Goal: Task Accomplishment & Management: Use online tool/utility

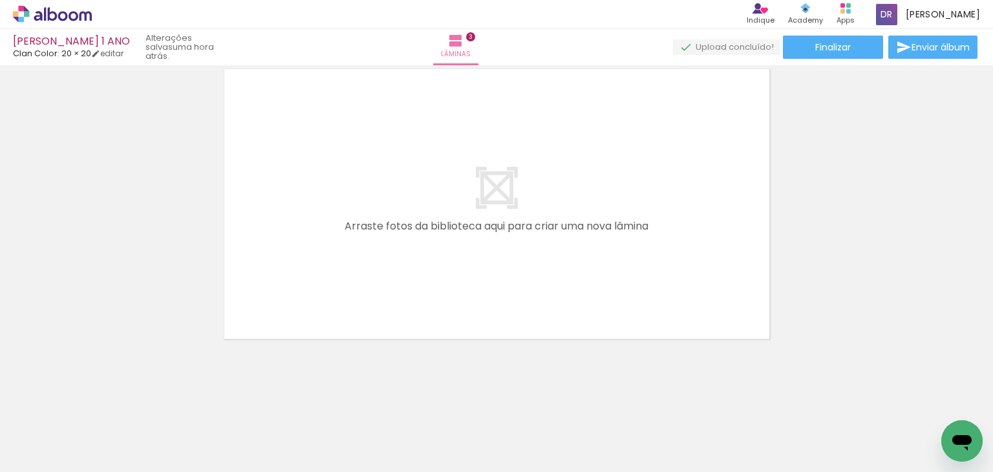
scroll to position [0, 704]
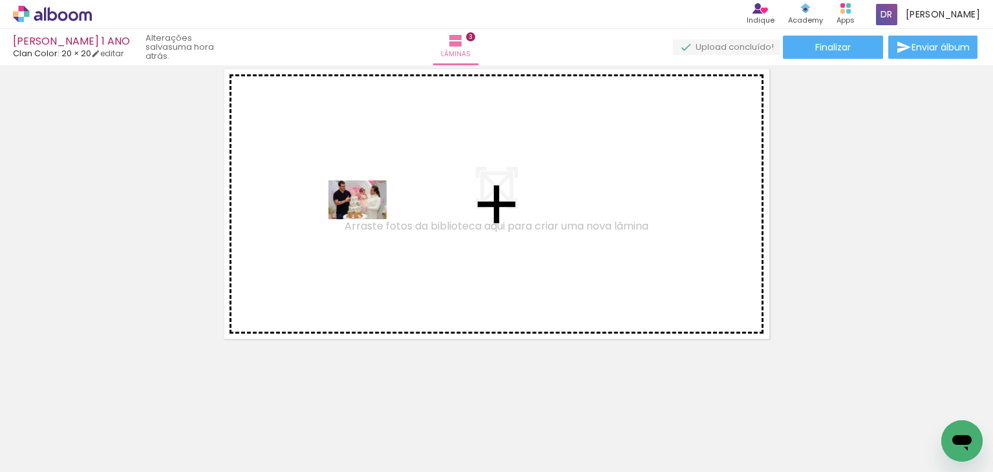
drag, startPoint x: 246, startPoint y: 439, endPoint x: 367, endPoint y: 219, distance: 251.6
click at [367, 219] on quentale-workspace at bounding box center [496, 236] width 993 height 472
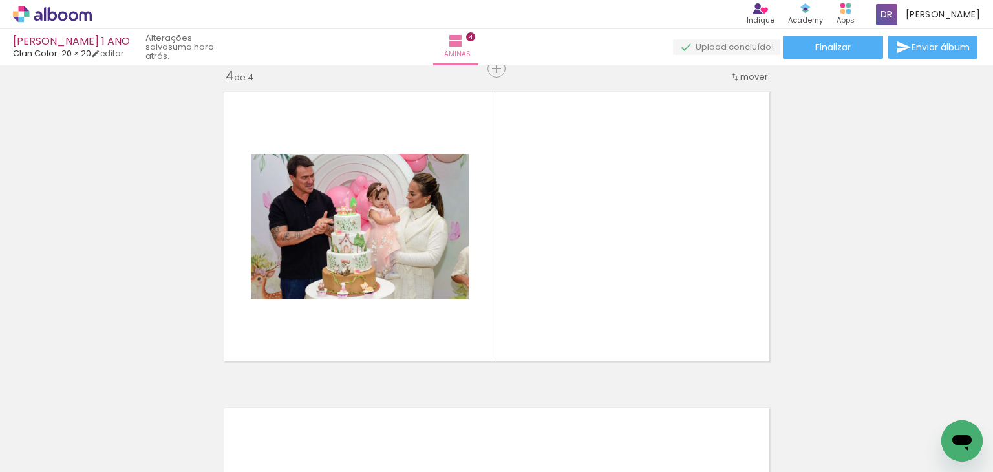
scroll to position [964, 0]
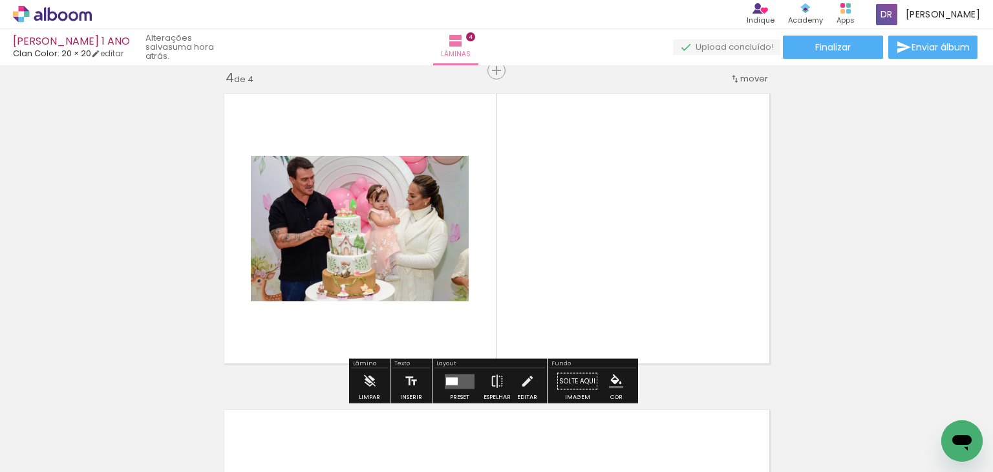
click at [664, 290] on quentale-layouter at bounding box center [496, 229] width 559 height 284
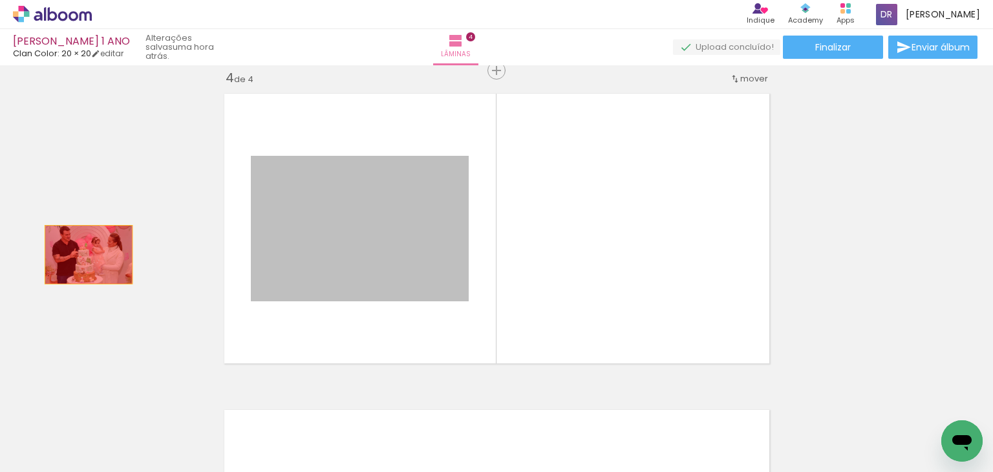
drag, startPoint x: 352, startPoint y: 240, endPoint x: 83, endPoint y: 254, distance: 269.2
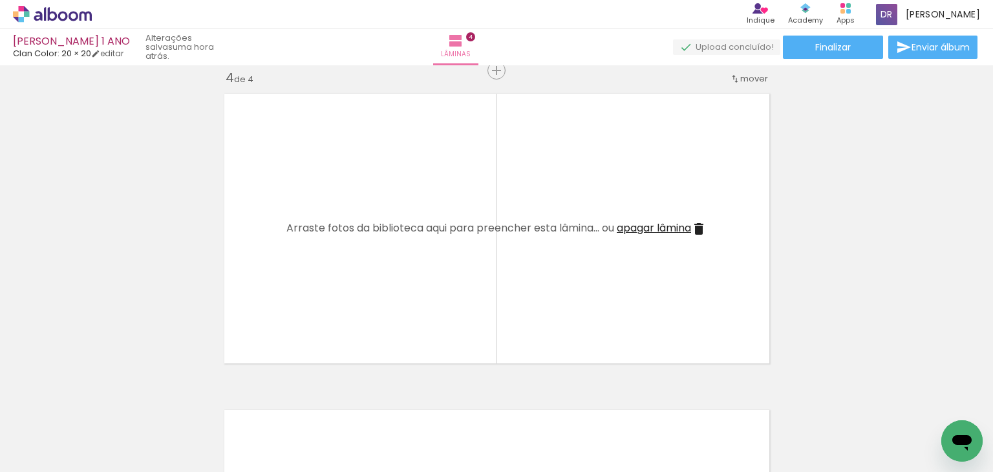
scroll to position [0, 1520]
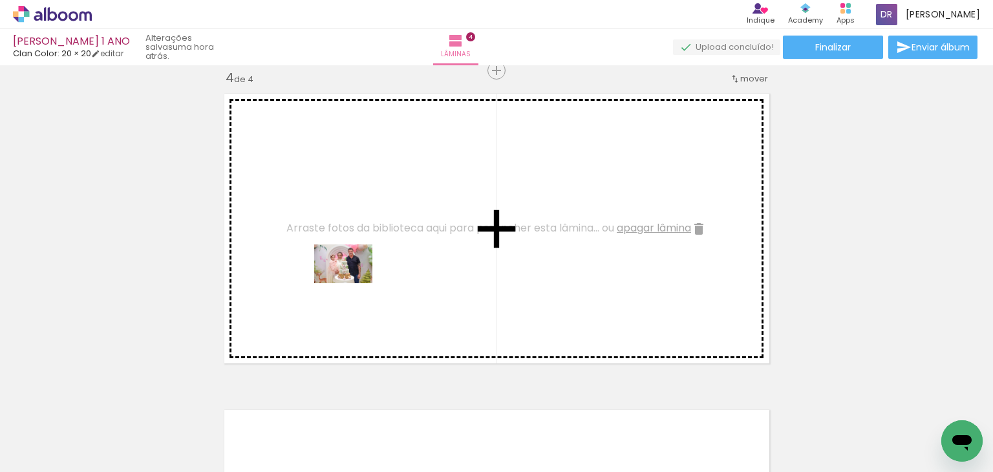
drag, startPoint x: 299, startPoint y: 427, endPoint x: 353, endPoint y: 283, distance: 154.0
click at [353, 283] on quentale-workspace at bounding box center [496, 236] width 993 height 472
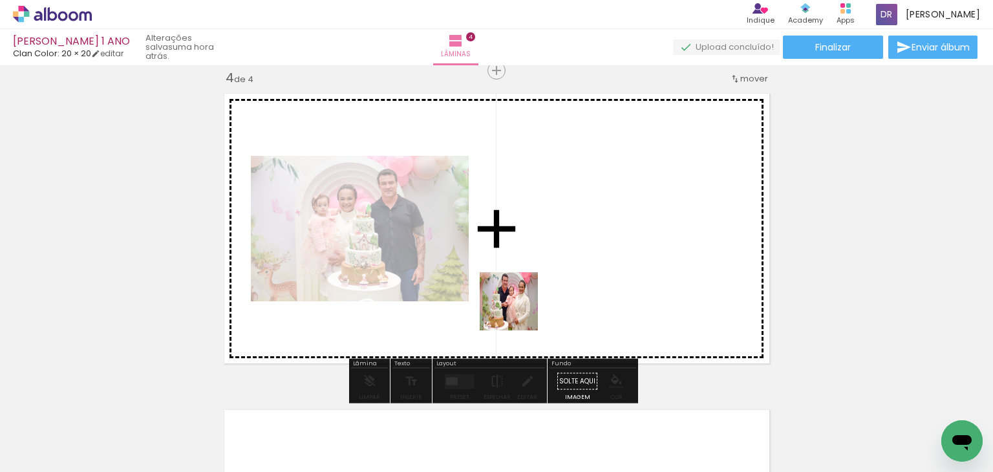
drag, startPoint x: 349, startPoint y: 430, endPoint x: 540, endPoint y: 295, distance: 234.2
click at [540, 295] on quentale-workspace at bounding box center [496, 236] width 993 height 472
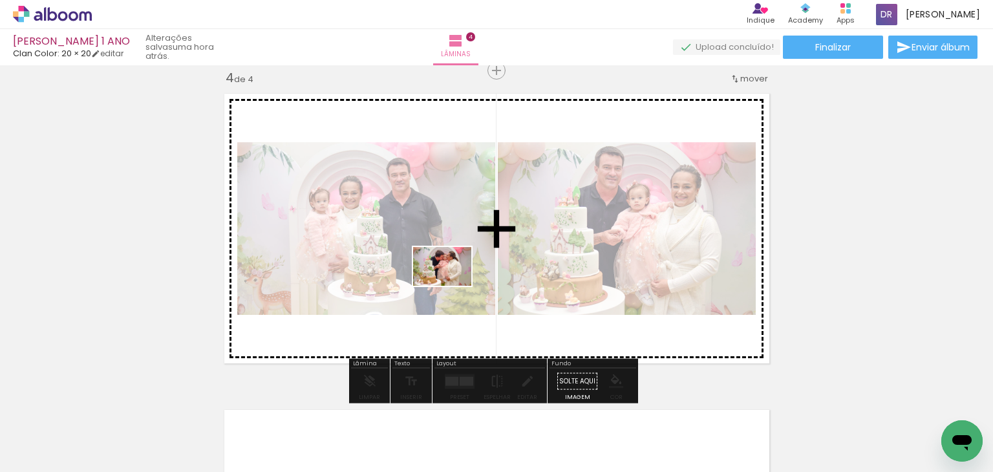
drag, startPoint x: 421, startPoint y: 439, endPoint x: 452, endPoint y: 286, distance: 156.8
click at [452, 286] on quentale-workspace at bounding box center [496, 236] width 993 height 472
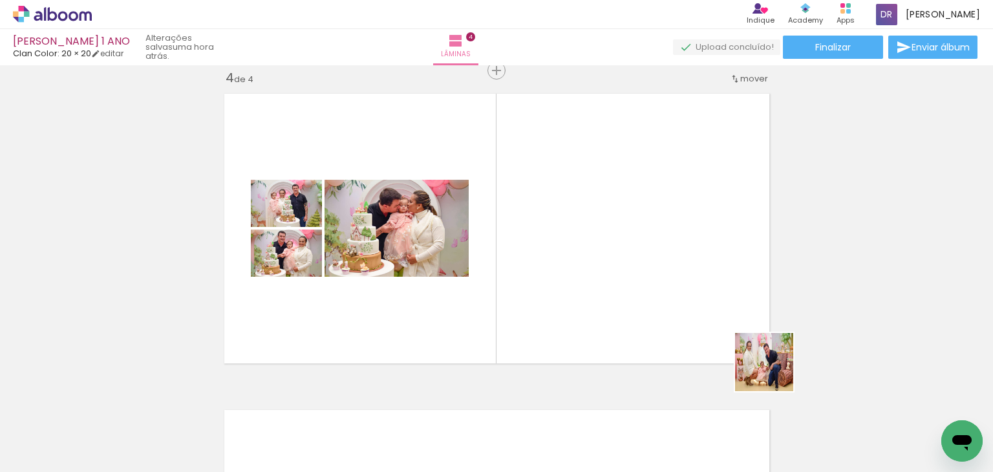
drag, startPoint x: 796, startPoint y: 425, endPoint x: 723, endPoint y: 288, distance: 155.5
click at [723, 288] on quentale-workspace at bounding box center [496, 236] width 993 height 472
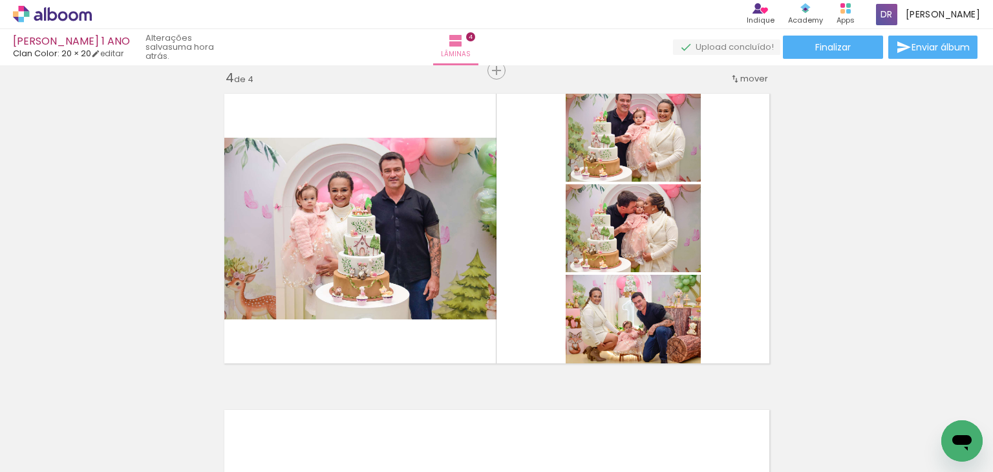
scroll to position [0, 1692]
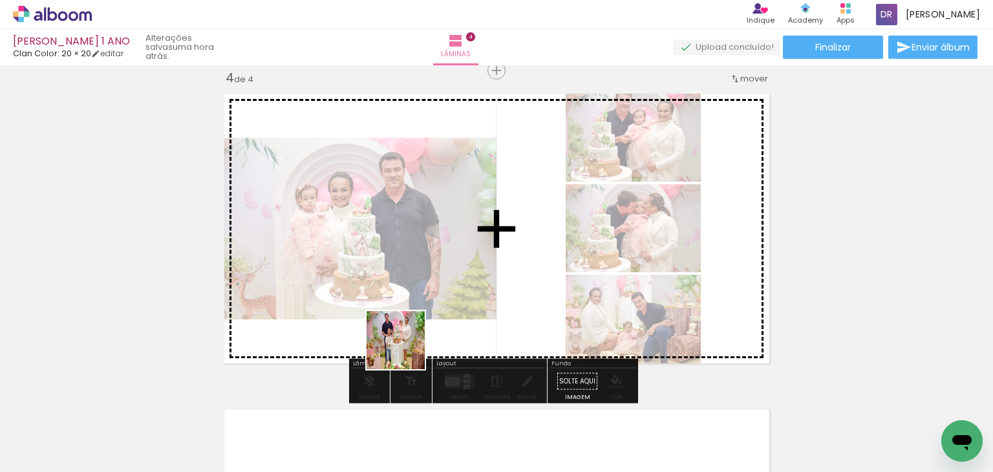
drag, startPoint x: 393, startPoint y: 438, endPoint x: 405, endPoint y: 327, distance: 111.8
click at [405, 327] on quentale-workspace at bounding box center [496, 236] width 993 height 472
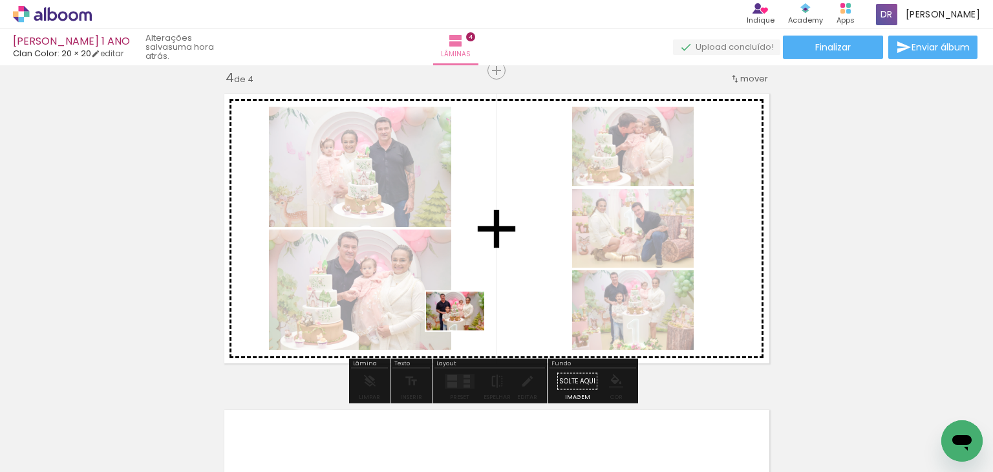
drag, startPoint x: 458, startPoint y: 427, endPoint x: 465, endPoint y: 330, distance: 97.2
click at [465, 330] on quentale-workspace at bounding box center [496, 236] width 993 height 472
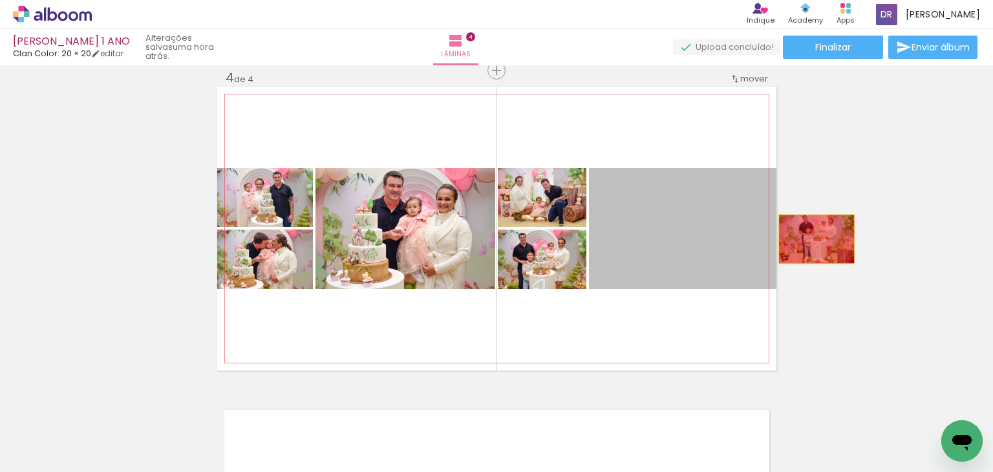
drag, startPoint x: 622, startPoint y: 241, endPoint x: 823, endPoint y: 235, distance: 200.4
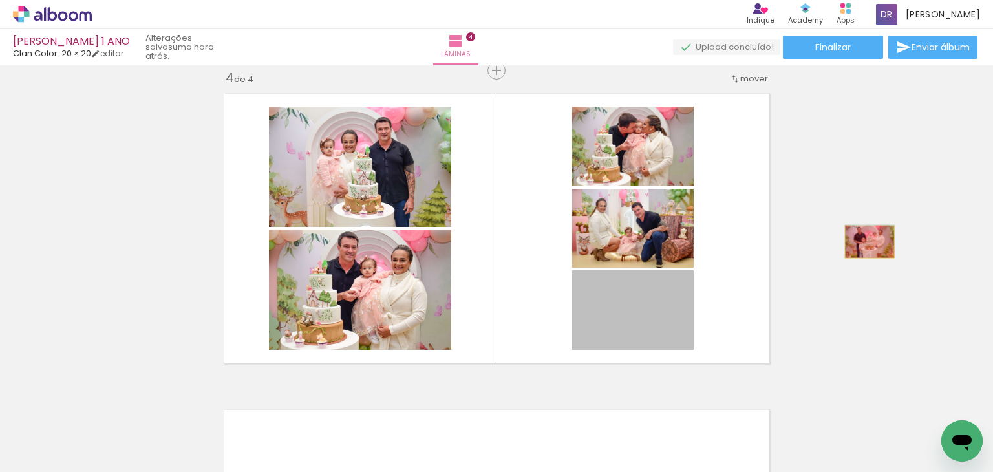
drag, startPoint x: 763, startPoint y: 279, endPoint x: 864, endPoint y: 241, distance: 107.8
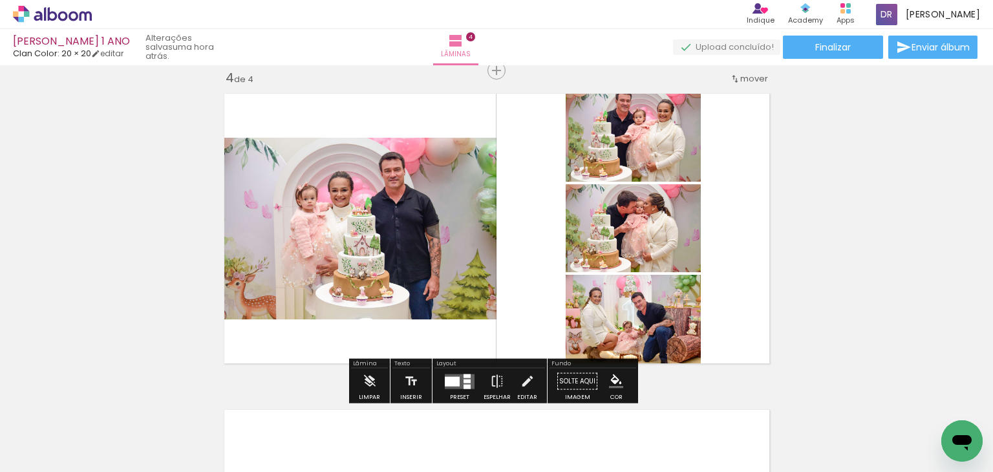
click at [445, 368] on div at bounding box center [459, 381] width 35 height 26
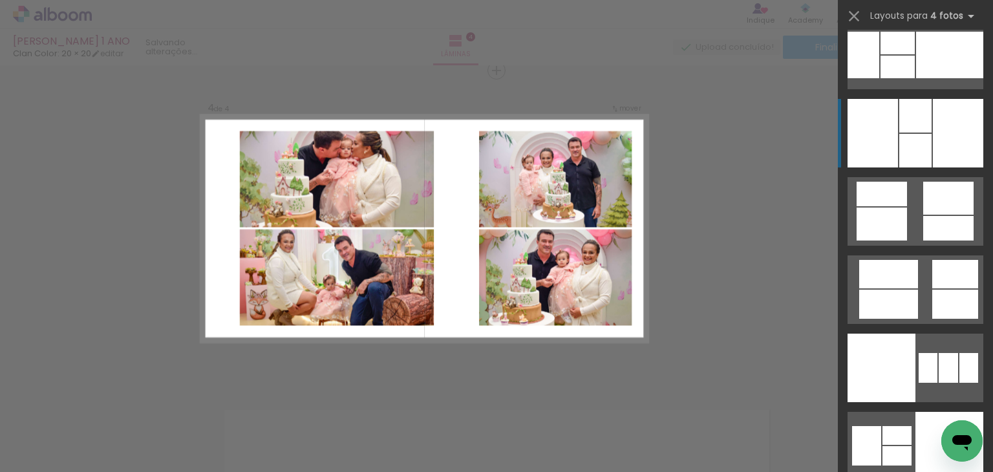
scroll to position [10986, 0]
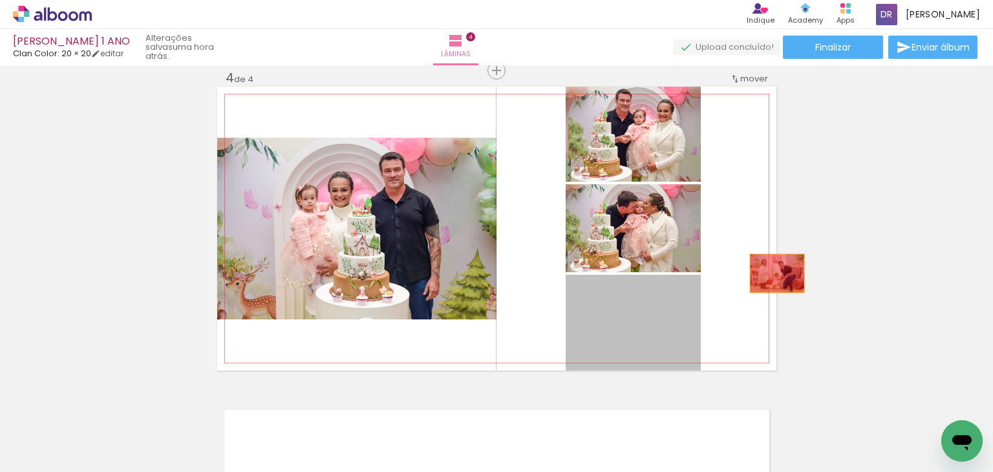
drag, startPoint x: 623, startPoint y: 304, endPoint x: 838, endPoint y: 242, distance: 224.0
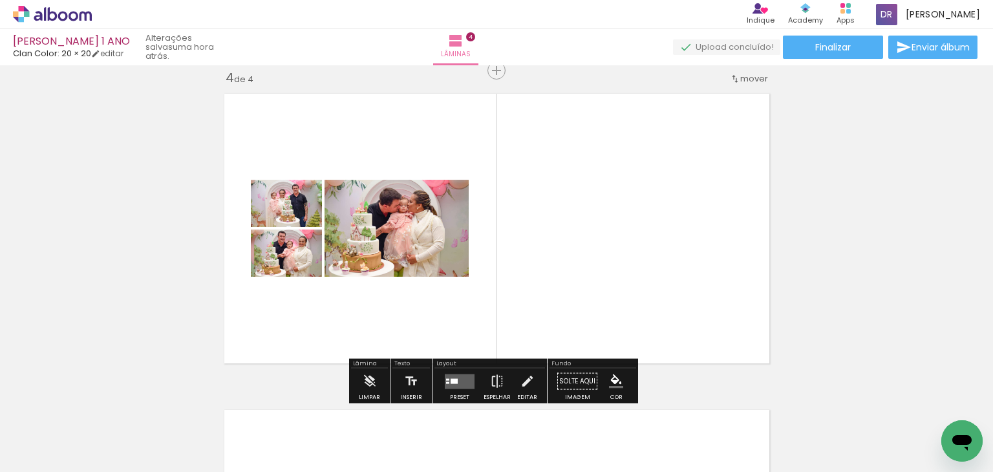
click at [450, 368] on div at bounding box center [459, 381] width 35 height 26
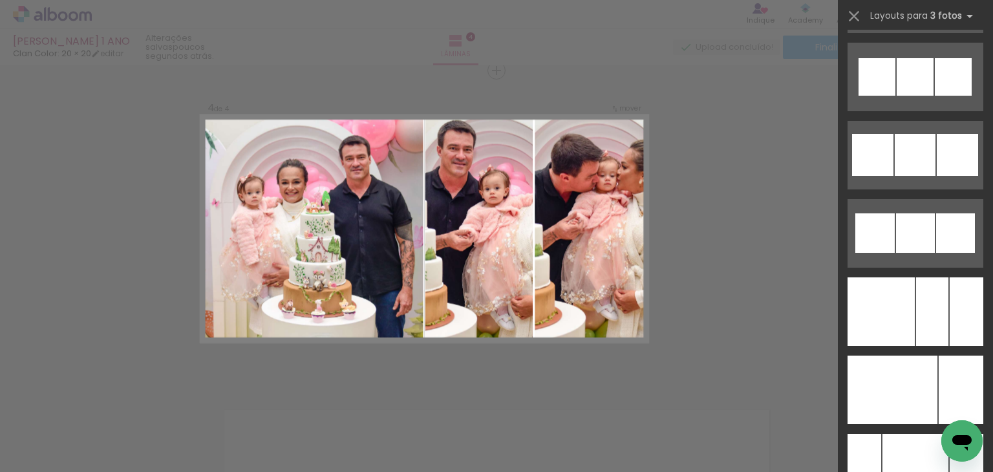
scroll to position [8272, 0]
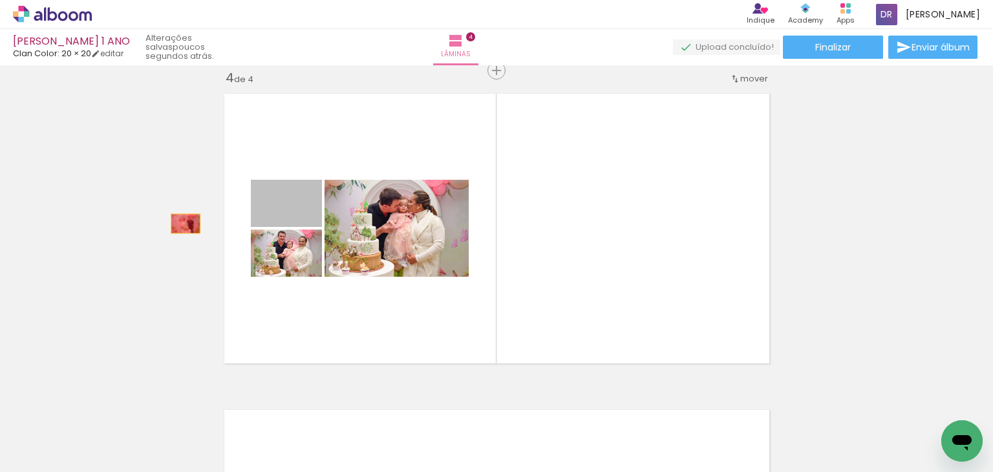
drag, startPoint x: 307, startPoint y: 207, endPoint x: 180, endPoint y: 223, distance: 127.6
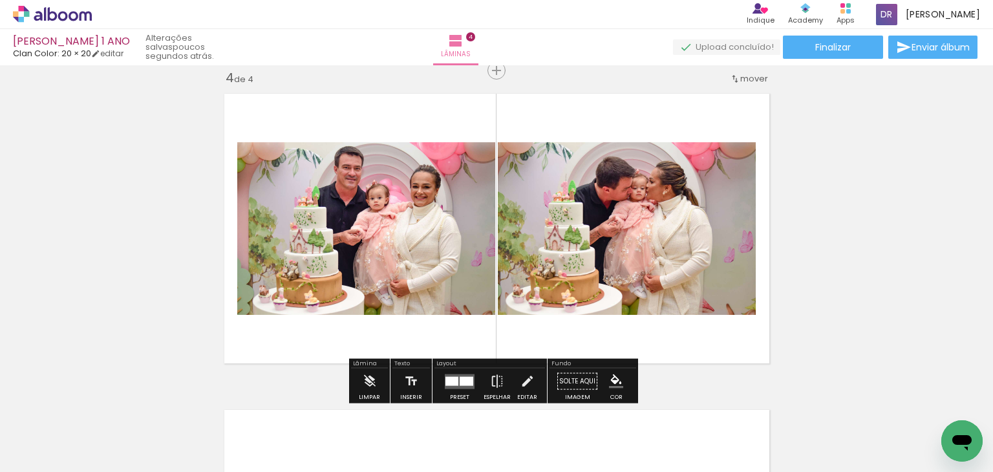
click at [453, 375] on quentale-layouter at bounding box center [460, 381] width 30 height 15
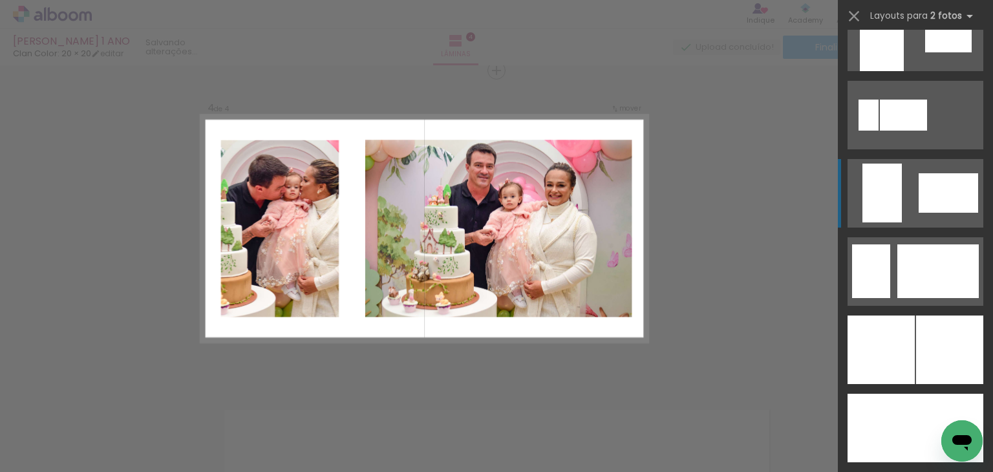
scroll to position [3037, 0]
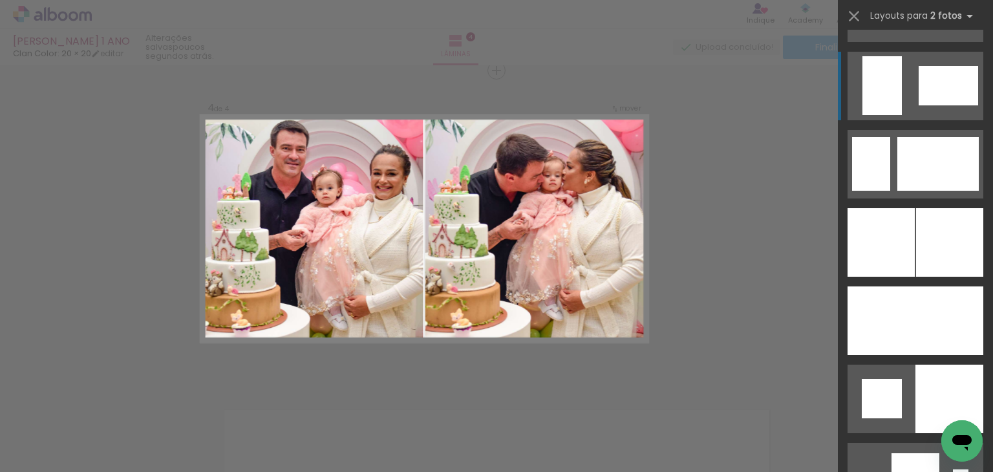
click at [933, 249] on div at bounding box center [949, 242] width 67 height 69
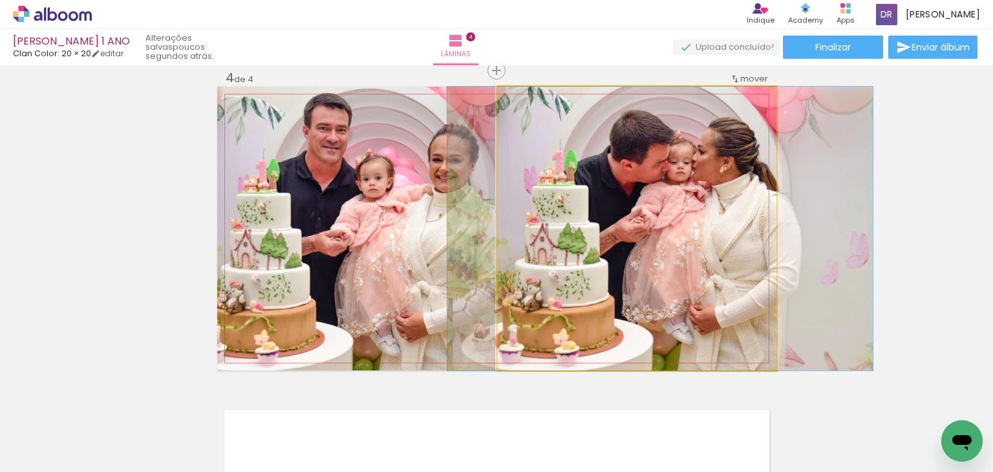
drag, startPoint x: 573, startPoint y: 184, endPoint x: 597, endPoint y: 187, distance: 24.7
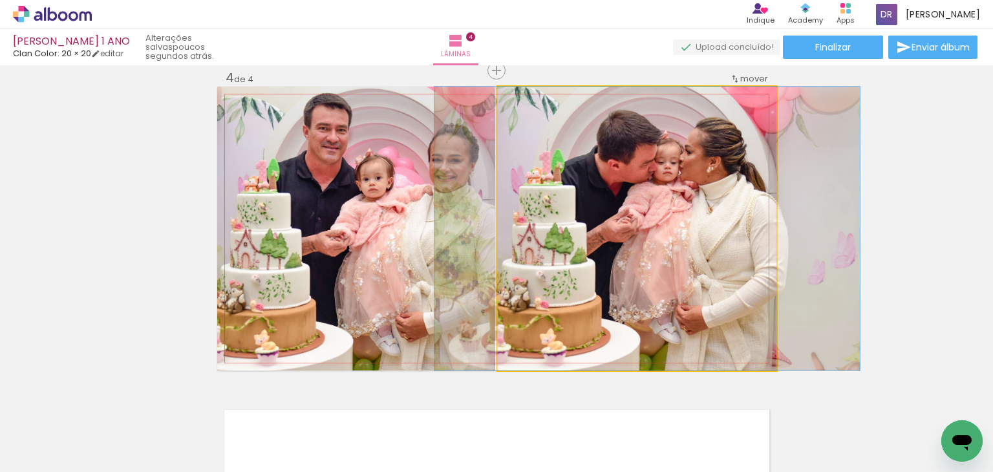
drag, startPoint x: 598, startPoint y: 191, endPoint x: 585, endPoint y: 198, distance: 15.0
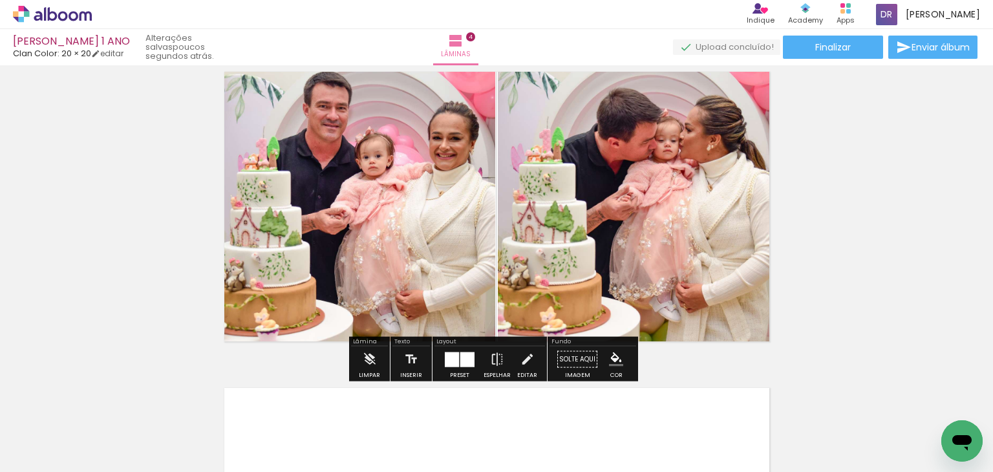
scroll to position [964, 0]
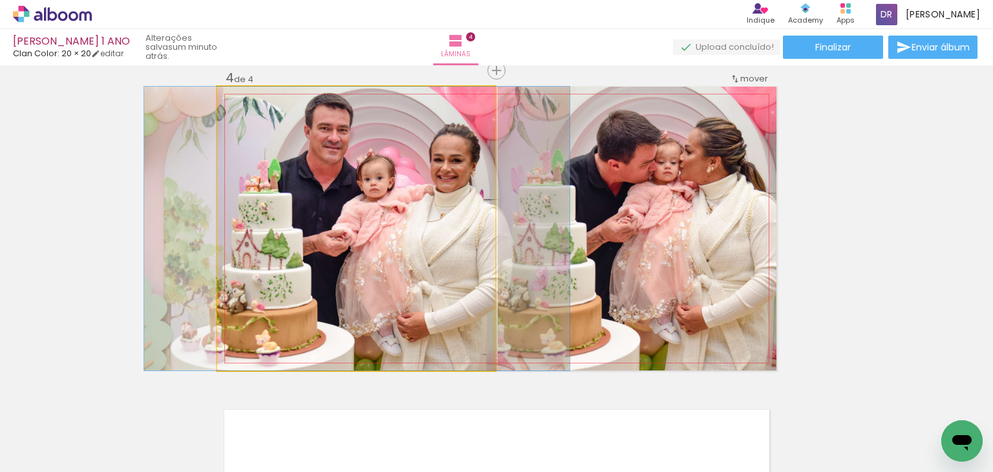
drag, startPoint x: 441, startPoint y: 244, endPoint x: 441, endPoint y: 256, distance: 12.3
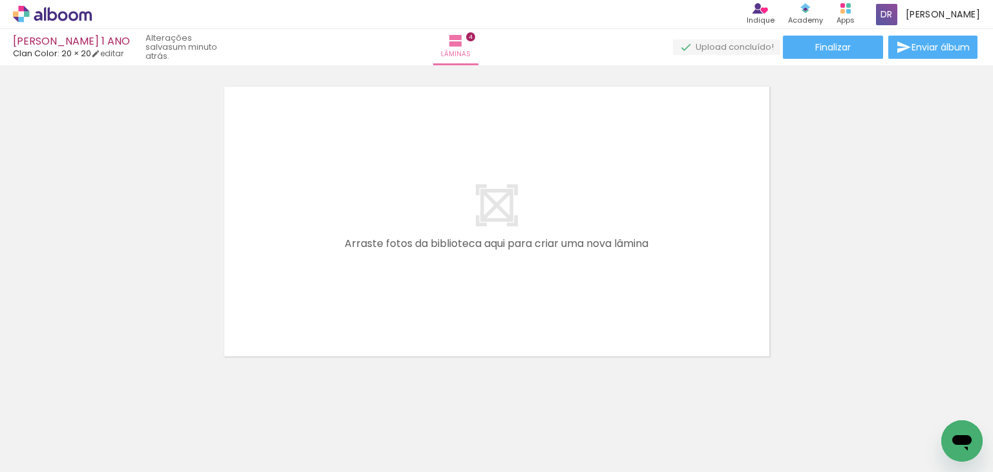
scroll to position [0, 1797]
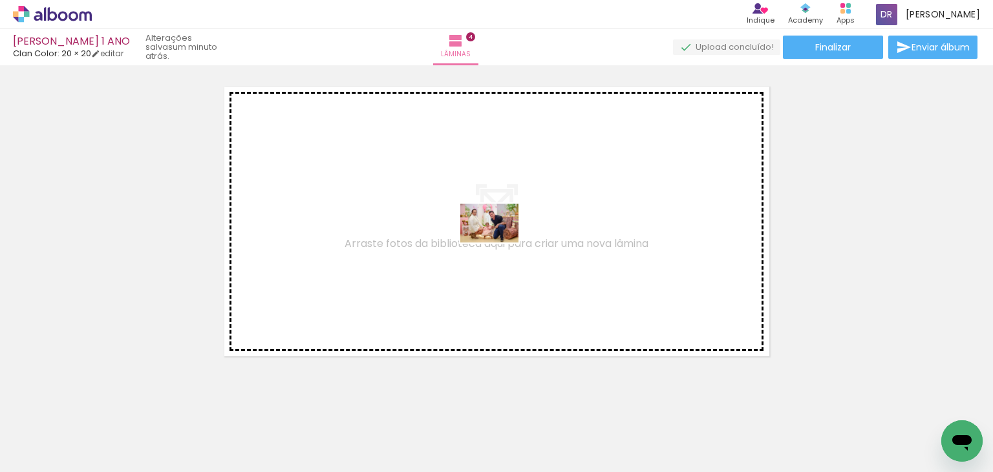
drag, startPoint x: 491, startPoint y: 425, endPoint x: 500, endPoint y: 242, distance: 183.7
click at [500, 242] on quentale-workspace at bounding box center [496, 236] width 993 height 472
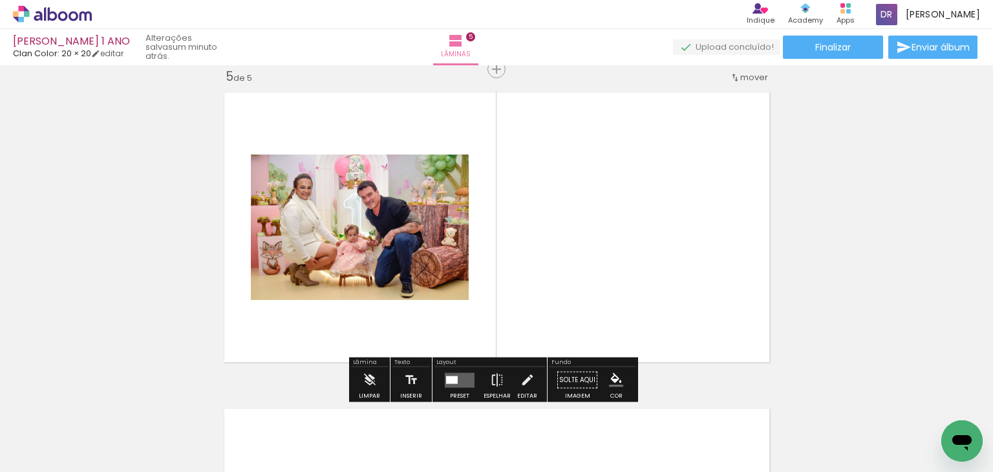
scroll to position [1280, 0]
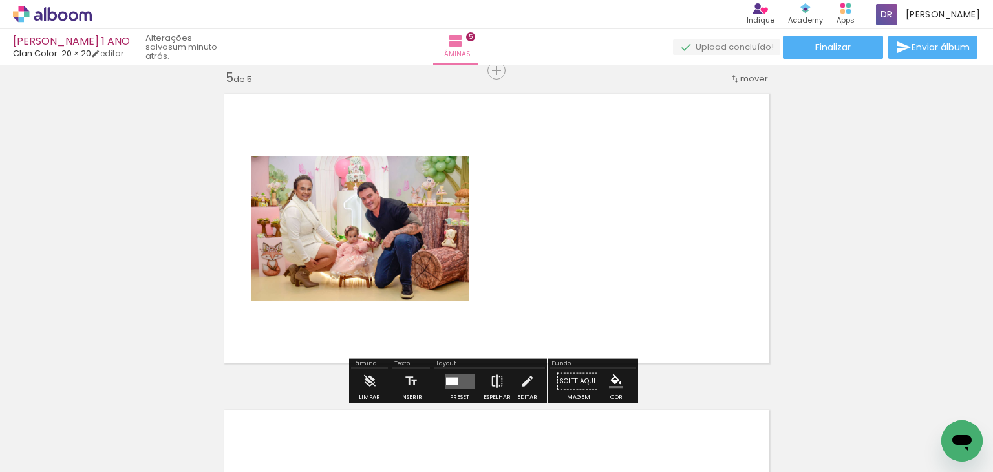
click at [452, 370] on div at bounding box center [459, 381] width 35 height 26
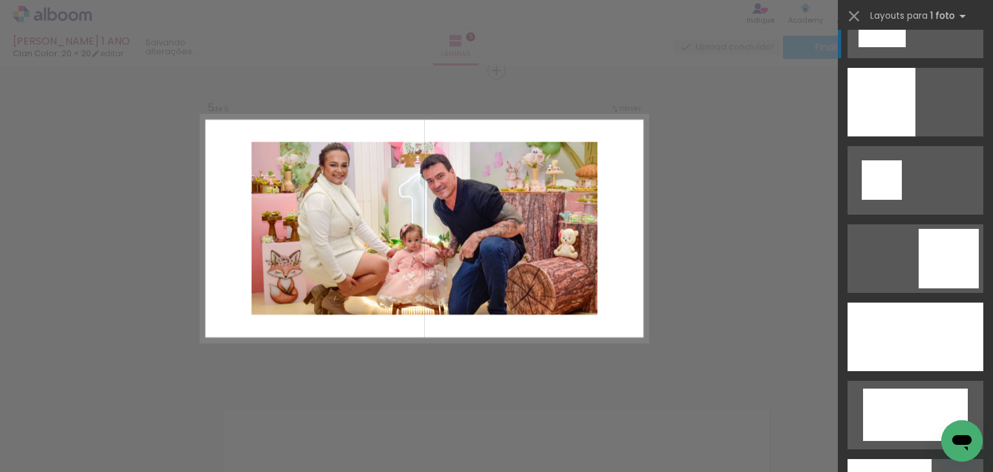
scroll to position [1939, 0]
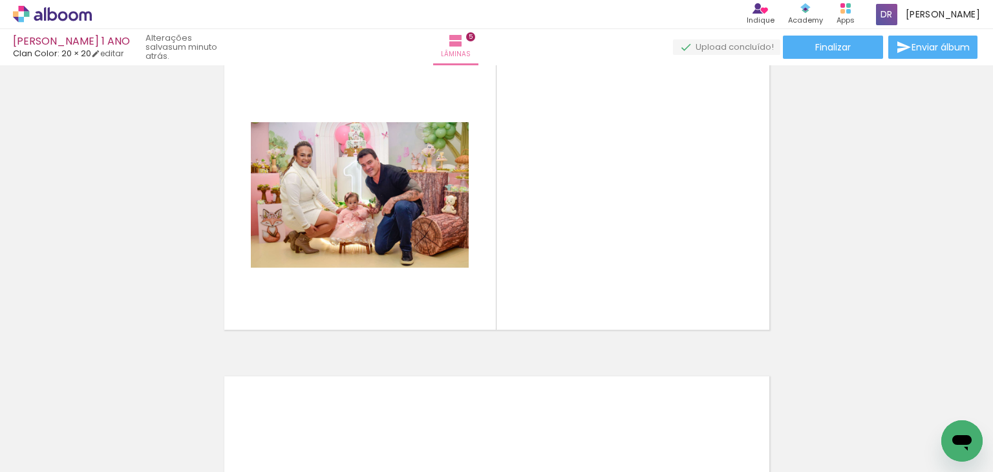
scroll to position [1409, 0]
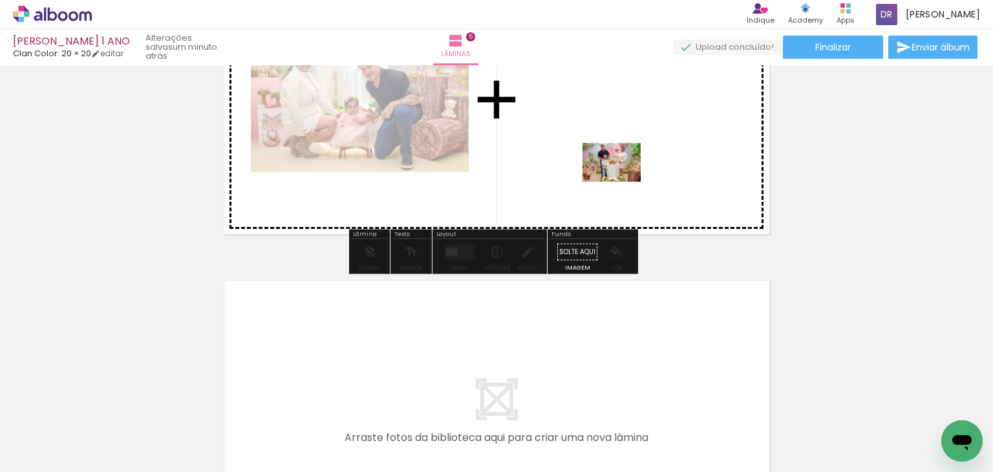
drag, startPoint x: 644, startPoint y: 414, endPoint x: 621, endPoint y: 182, distance: 233.7
click at [621, 182] on quentale-workspace at bounding box center [496, 236] width 993 height 472
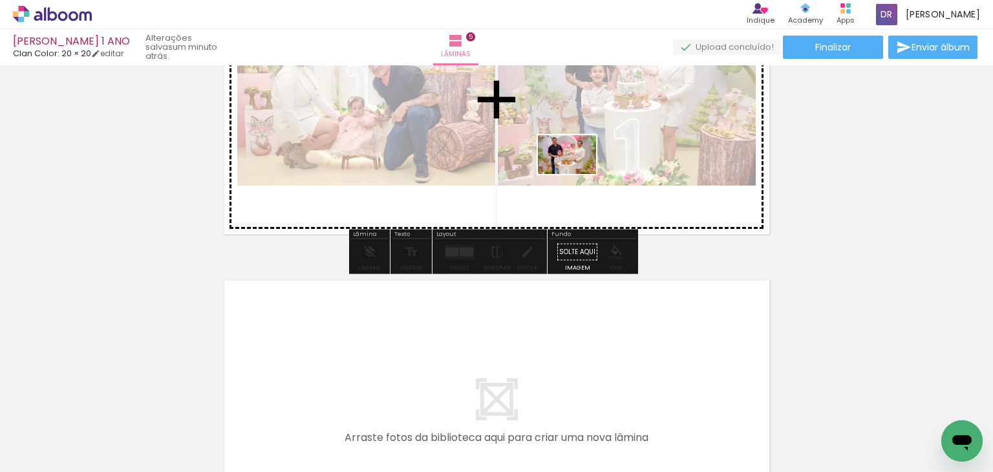
drag, startPoint x: 703, startPoint y: 442, endPoint x: 576, endPoint y: 174, distance: 296.6
click at [576, 174] on quentale-workspace at bounding box center [496, 236] width 993 height 472
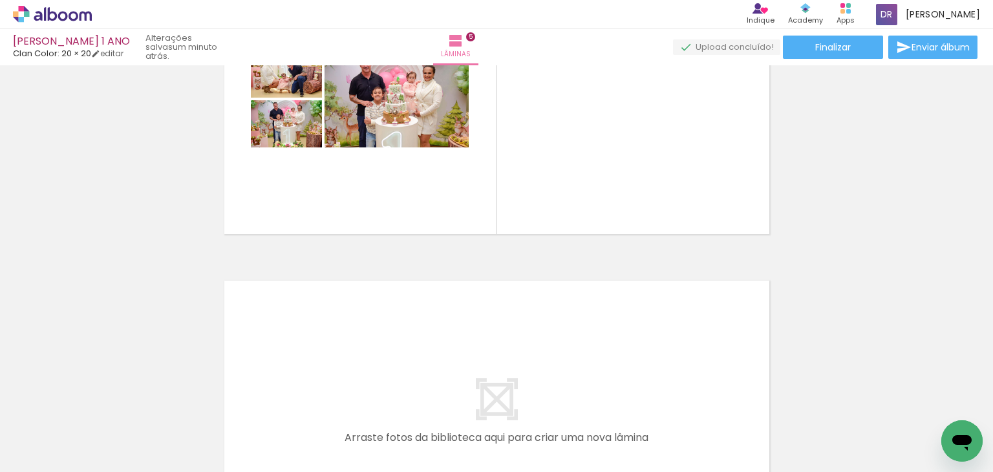
scroll to position [0, 1290]
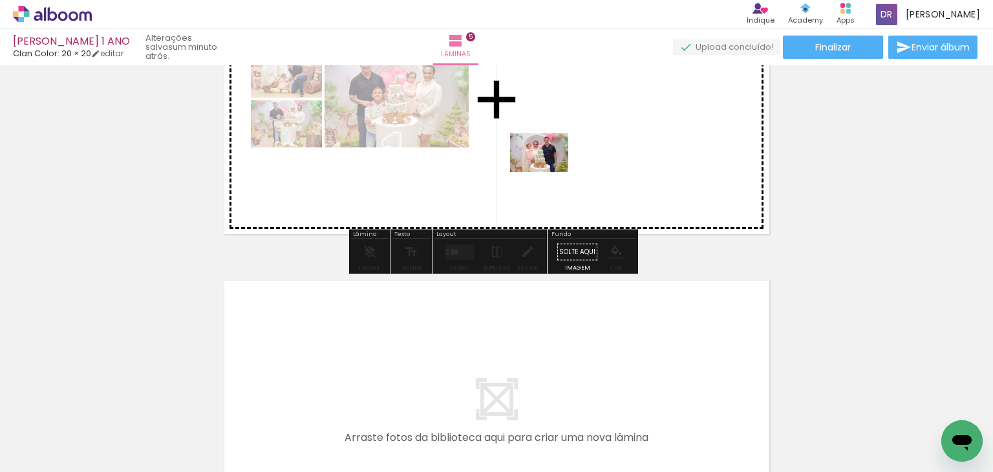
drag, startPoint x: 502, startPoint y: 428, endPoint x: 549, endPoint y: 172, distance: 260.1
click at [549, 172] on quentale-workspace at bounding box center [496, 236] width 993 height 472
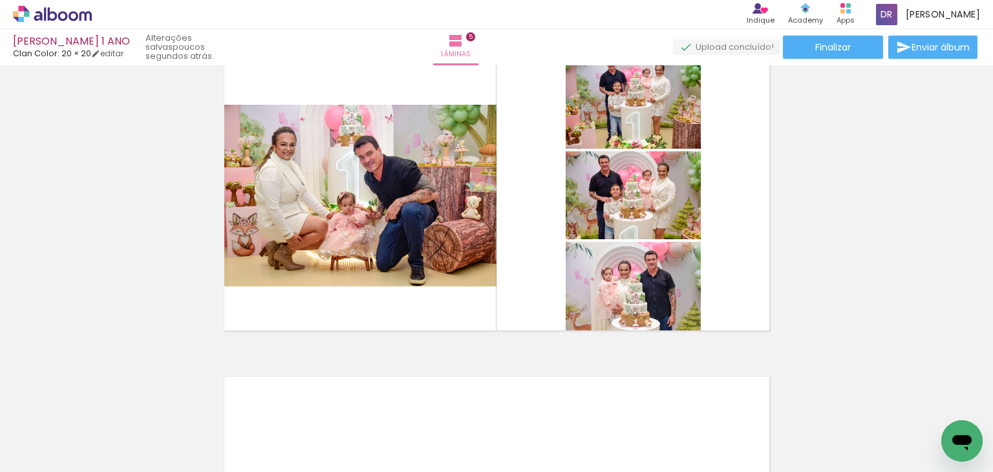
scroll to position [1345, 0]
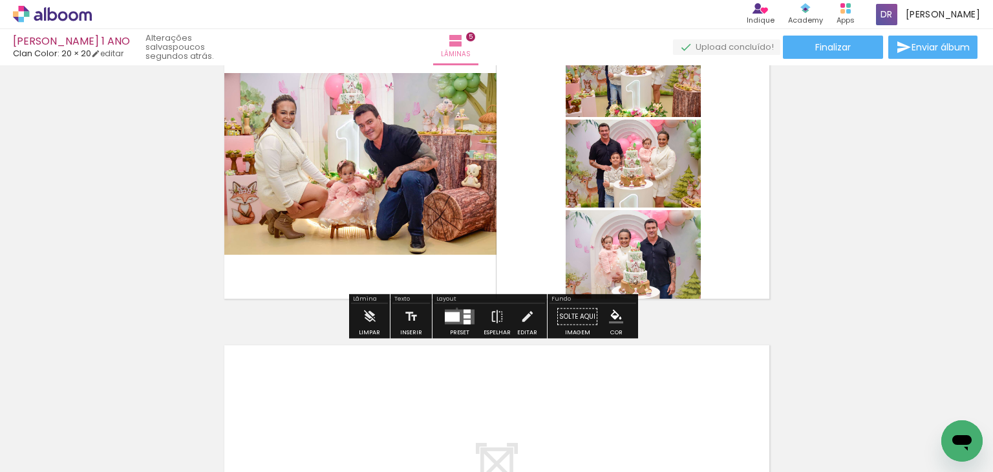
click at [454, 308] on div at bounding box center [459, 317] width 35 height 26
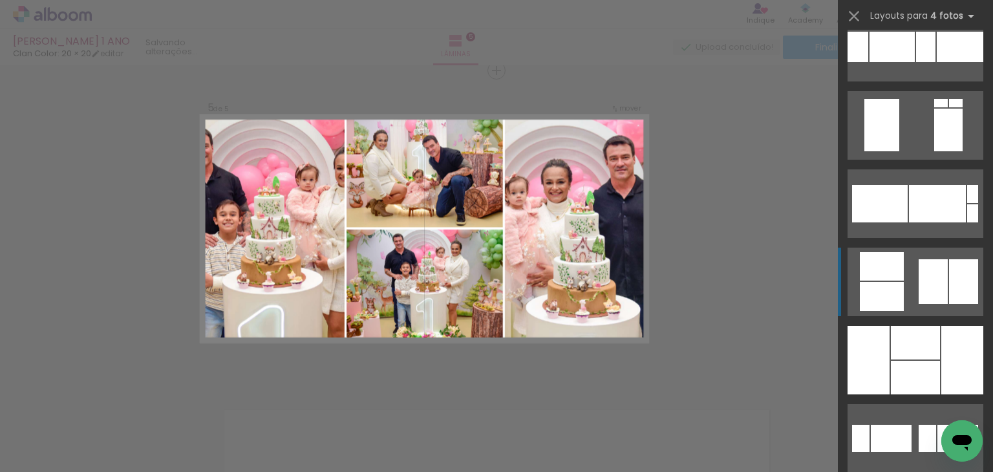
scroll to position [14735, 0]
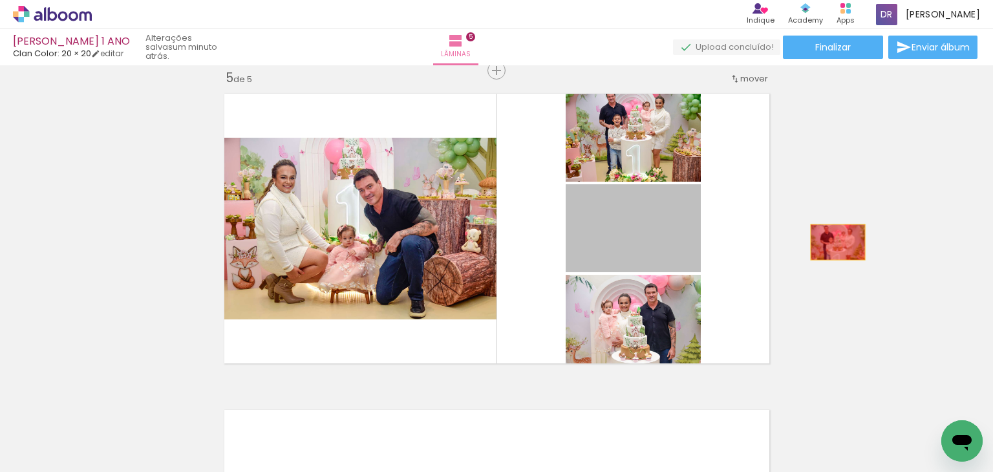
drag, startPoint x: 652, startPoint y: 250, endPoint x: 832, endPoint y: 242, distance: 180.5
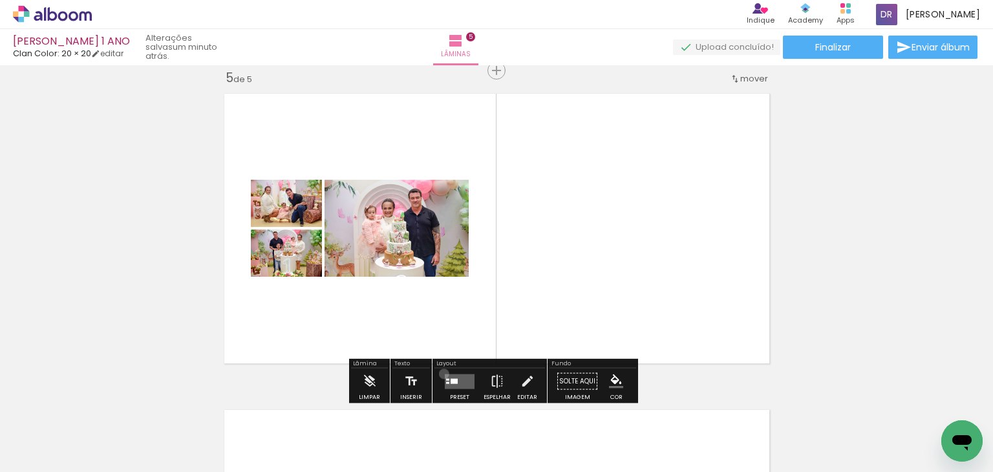
drag, startPoint x: 441, startPoint y: 373, endPoint x: 480, endPoint y: 363, distance: 40.1
click at [442, 373] on div at bounding box center [459, 381] width 35 height 26
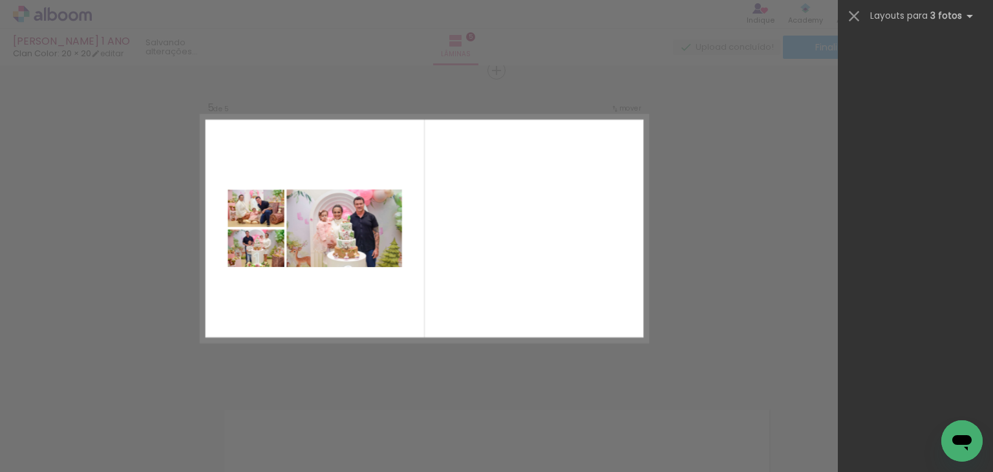
scroll to position [0, 0]
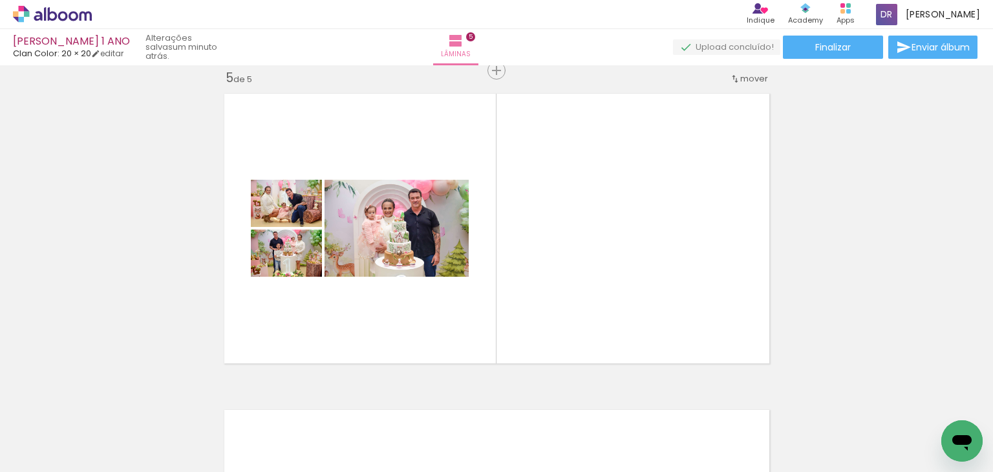
scroll to position [0, 1670]
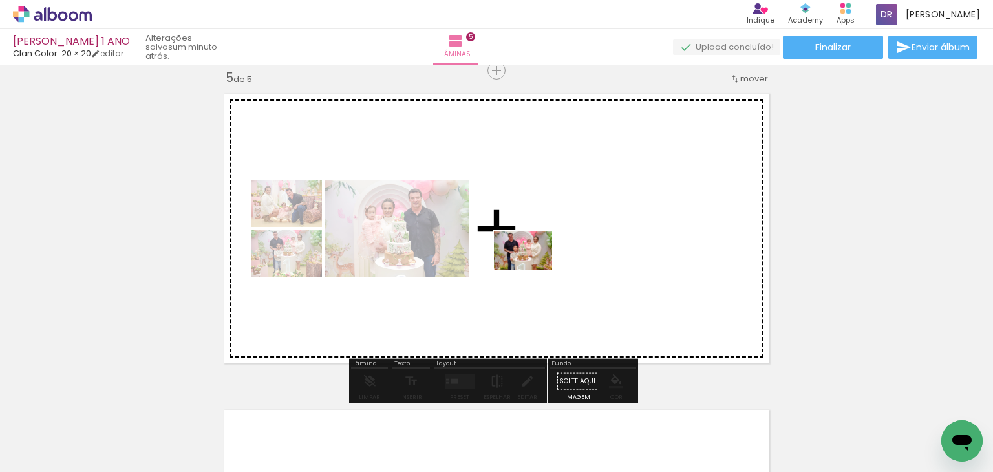
drag, startPoint x: 487, startPoint y: 431, endPoint x: 533, endPoint y: 269, distance: 168.0
click at [533, 269] on quentale-workspace at bounding box center [496, 236] width 993 height 472
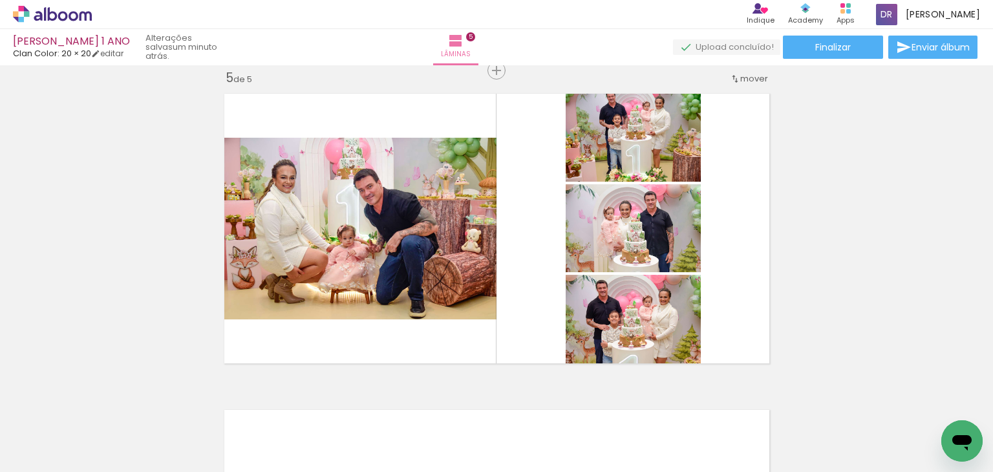
scroll to position [0, 442]
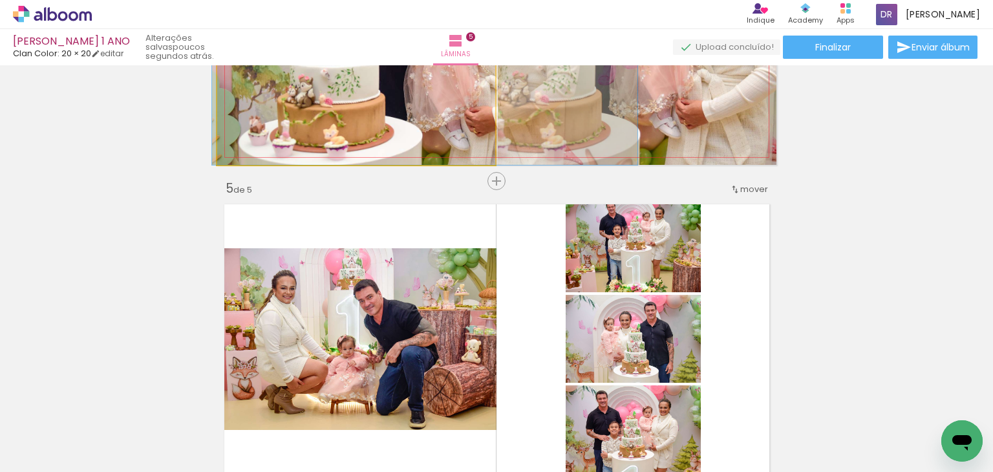
scroll to position [1280, 0]
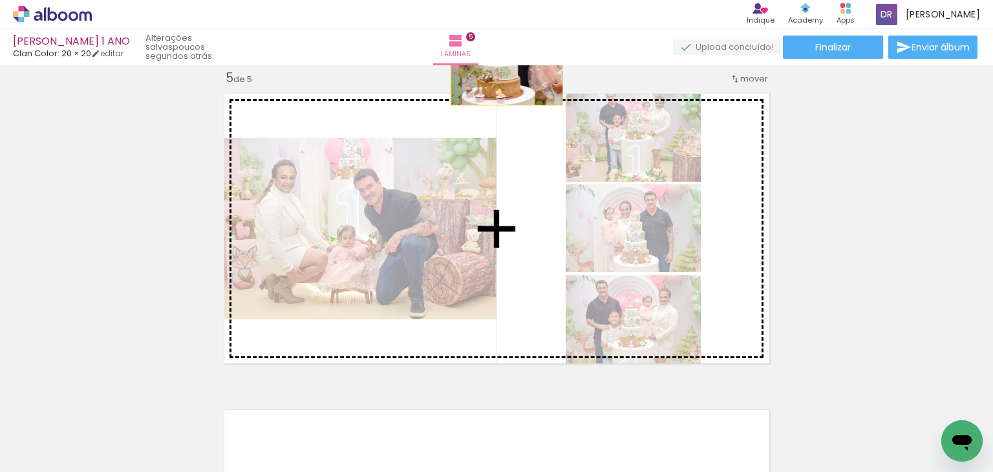
drag, startPoint x: 392, startPoint y: 219, endPoint x: 501, endPoint y: 306, distance: 139.8
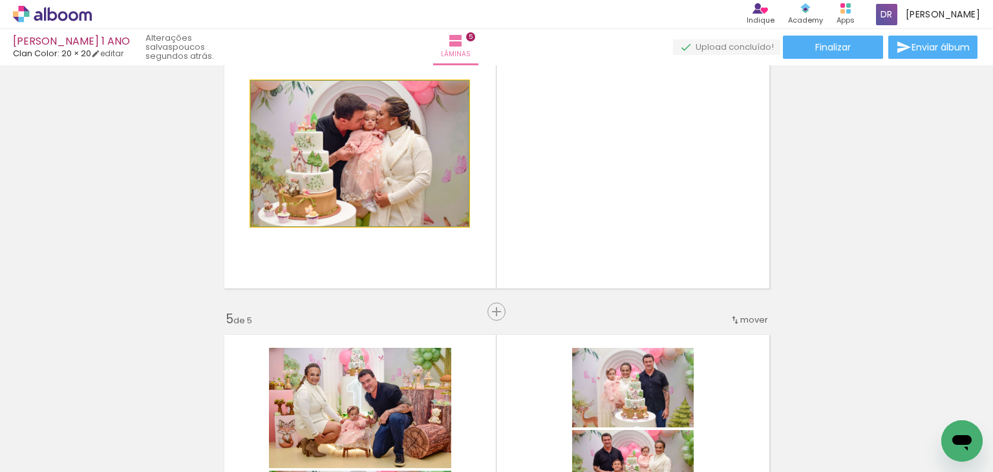
scroll to position [1216, 0]
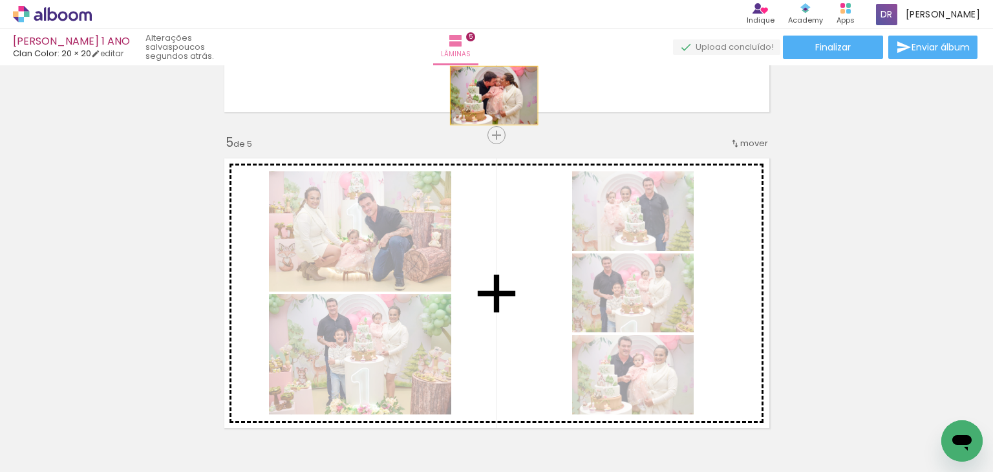
drag, startPoint x: 399, startPoint y: 235, endPoint x: 489, endPoint y: 354, distance: 149.0
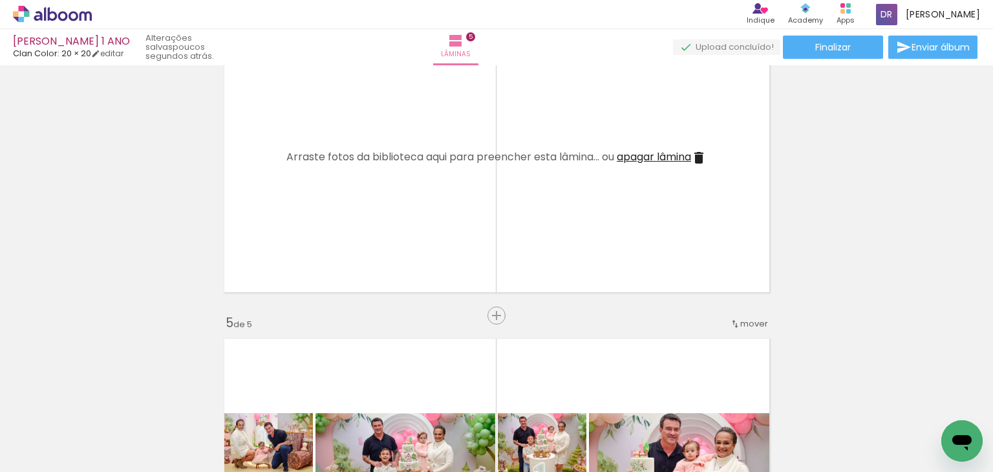
scroll to position [1022, 0]
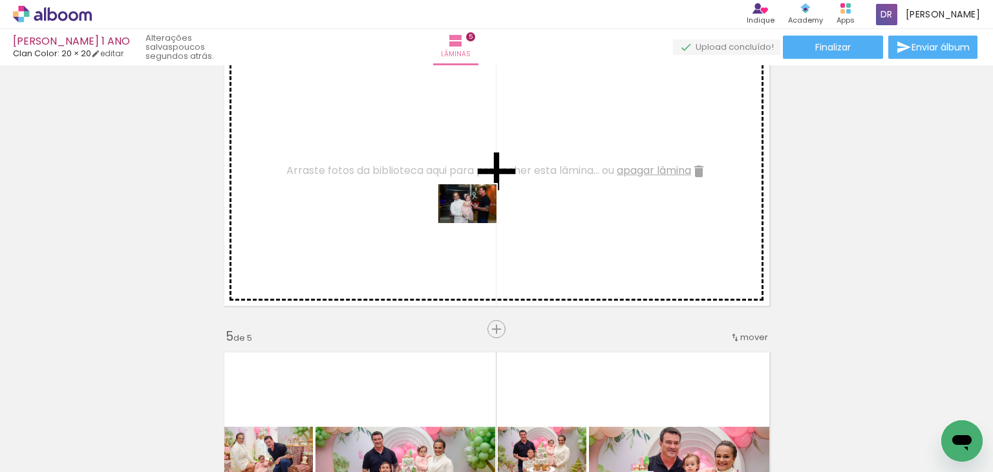
drag, startPoint x: 700, startPoint y: 378, endPoint x: 477, endPoint y: 223, distance: 271.6
click at [477, 223] on quentale-workspace at bounding box center [496, 236] width 993 height 472
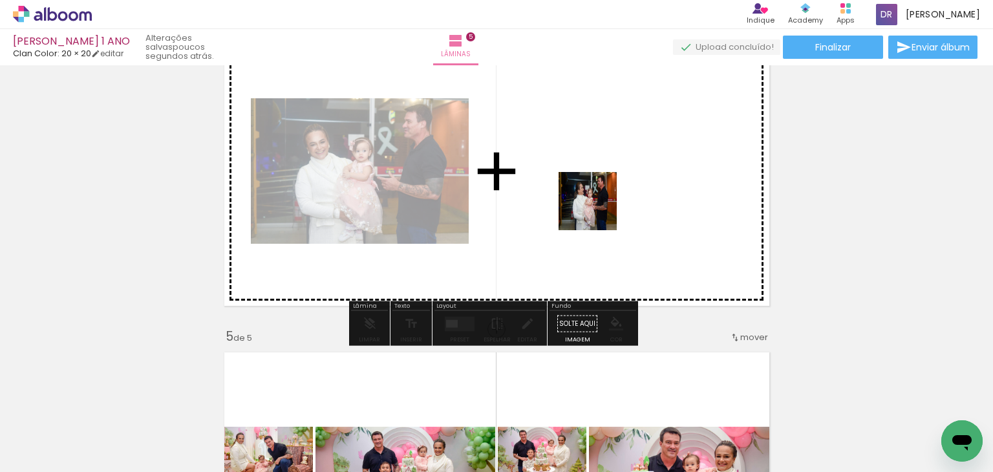
drag, startPoint x: 792, startPoint y: 418, endPoint x: 584, endPoint y: 189, distance: 308.8
click at [584, 189] on quentale-workspace at bounding box center [496, 236] width 993 height 472
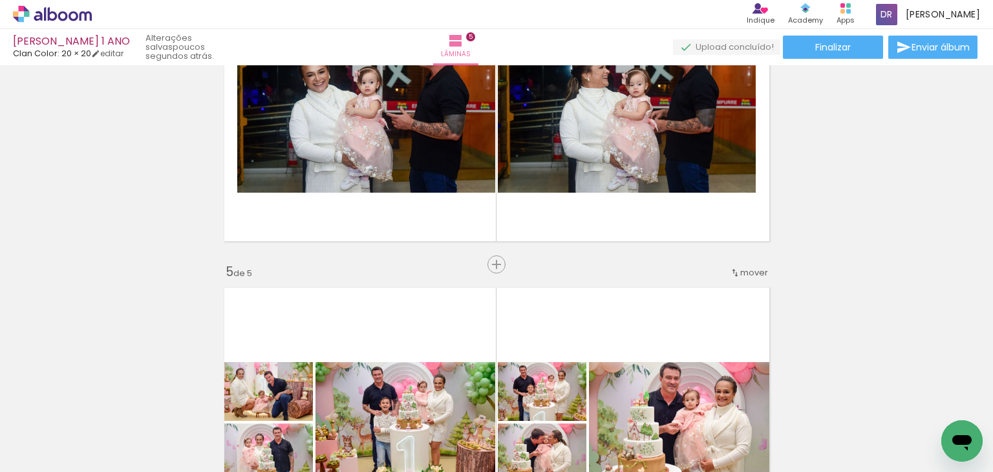
scroll to position [1280, 0]
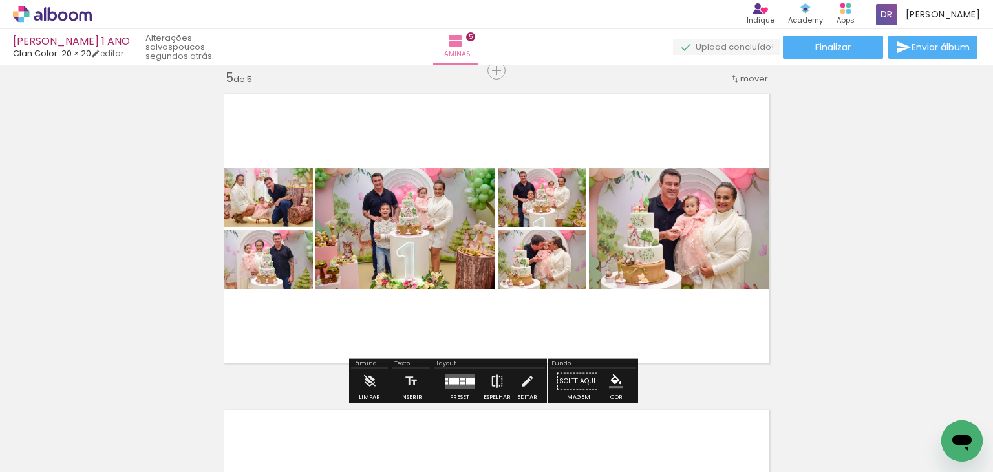
click at [469, 378] on div at bounding box center [470, 380] width 8 height 6
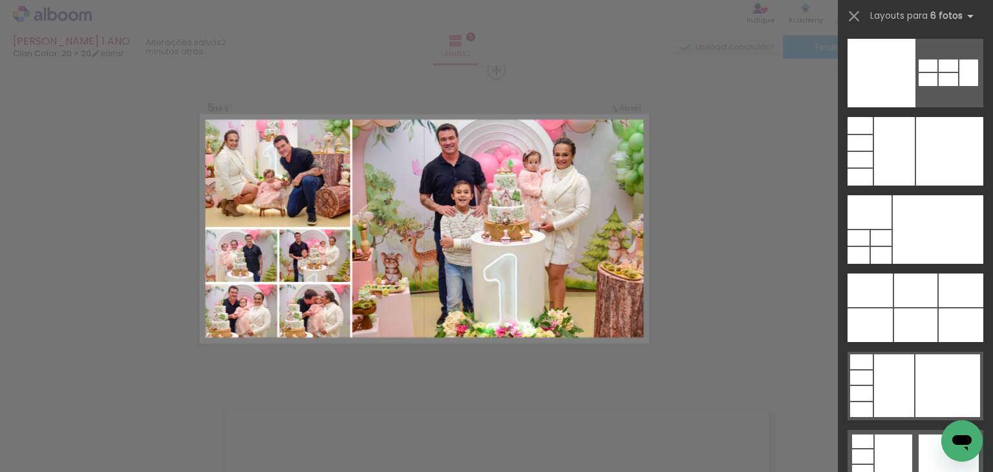
scroll to position [40649, 0]
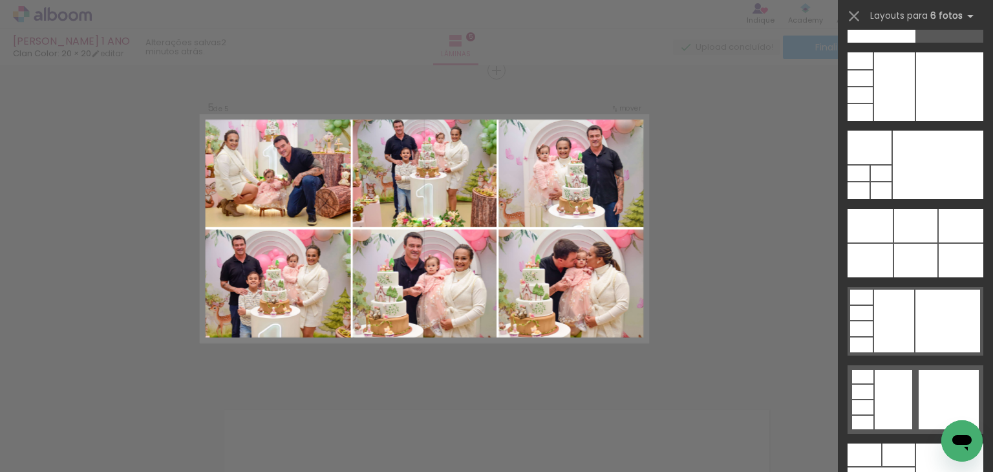
click at [924, 257] on div at bounding box center [915, 261] width 43 height 34
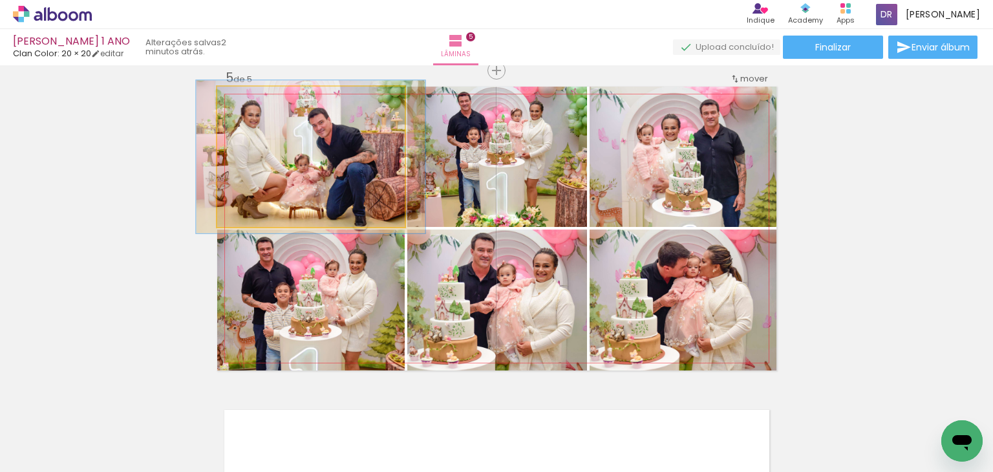
type paper-slider "109"
click at [246, 98] on div at bounding box center [252, 100] width 12 height 12
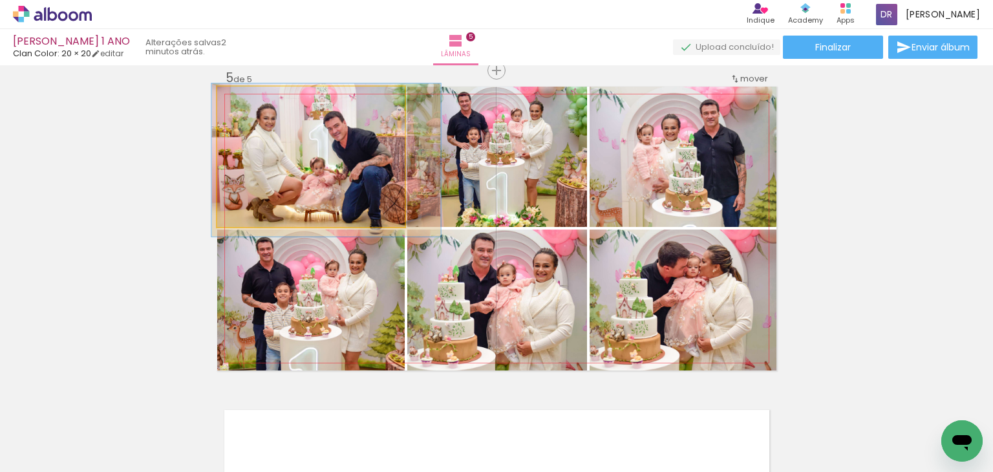
drag, startPoint x: 302, startPoint y: 151, endPoint x: 313, endPoint y: 153, distance: 11.2
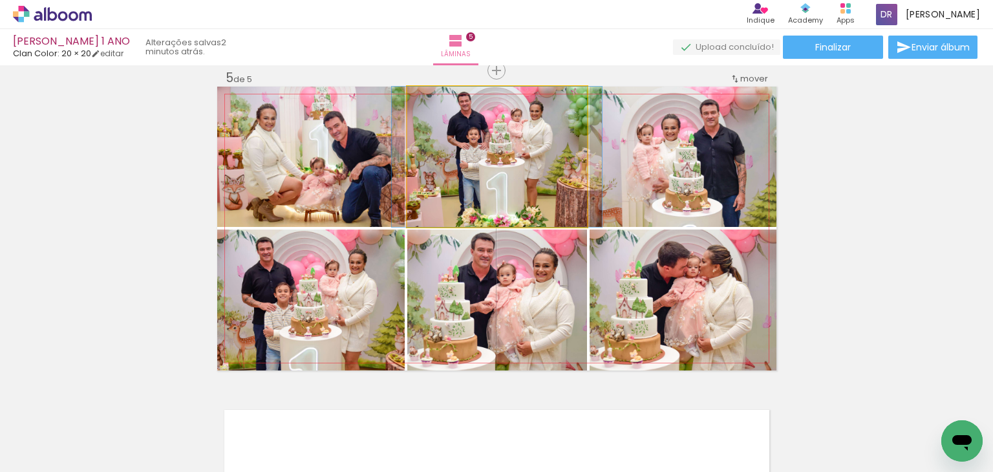
drag, startPoint x: 448, startPoint y: 123, endPoint x: 439, endPoint y: 114, distance: 12.3
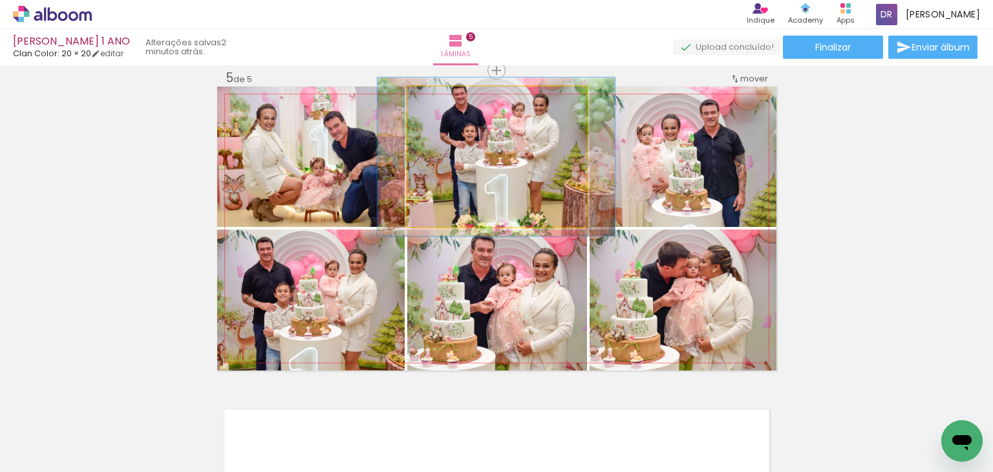
drag, startPoint x: 437, startPoint y: 99, endPoint x: 444, endPoint y: 100, distance: 7.1
type paper-slider "116"
click at [444, 100] on div at bounding box center [442, 100] width 21 height 21
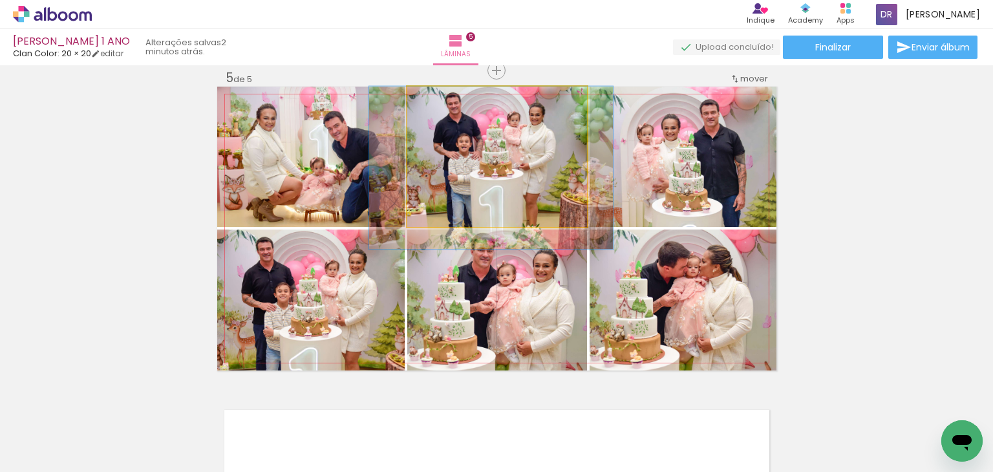
drag, startPoint x: 501, startPoint y: 155, endPoint x: 501, endPoint y: 175, distance: 20.0
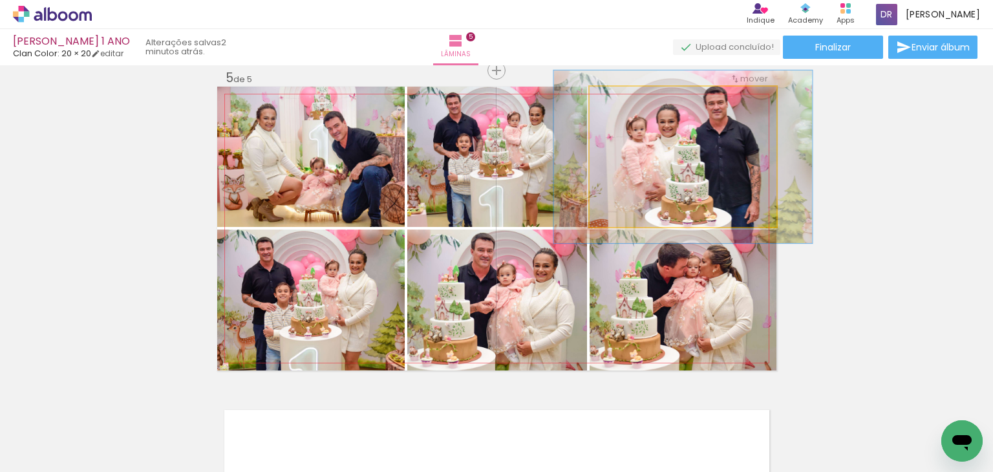
drag, startPoint x: 612, startPoint y: 103, endPoint x: 623, endPoint y: 106, distance: 11.5
type paper-slider "125"
click at [623, 106] on div at bounding box center [629, 100] width 21 height 21
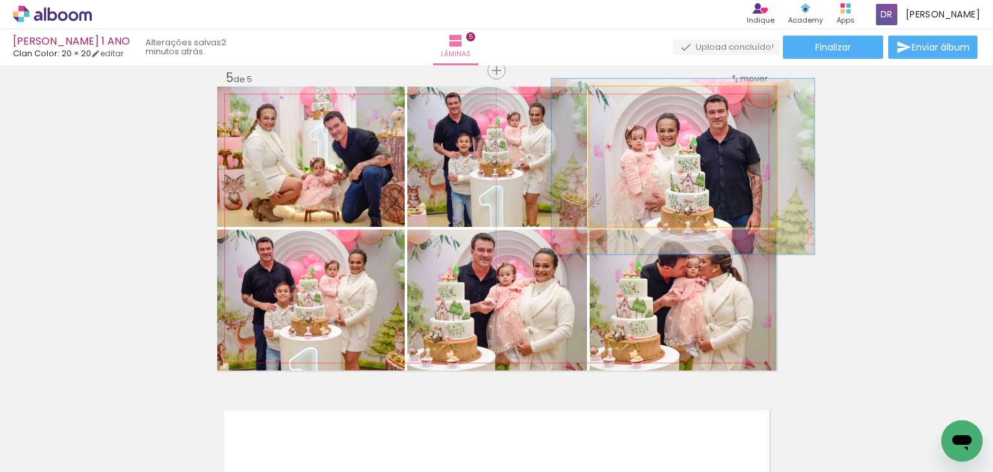
drag, startPoint x: 697, startPoint y: 146, endPoint x: 697, endPoint y: 155, distance: 9.0
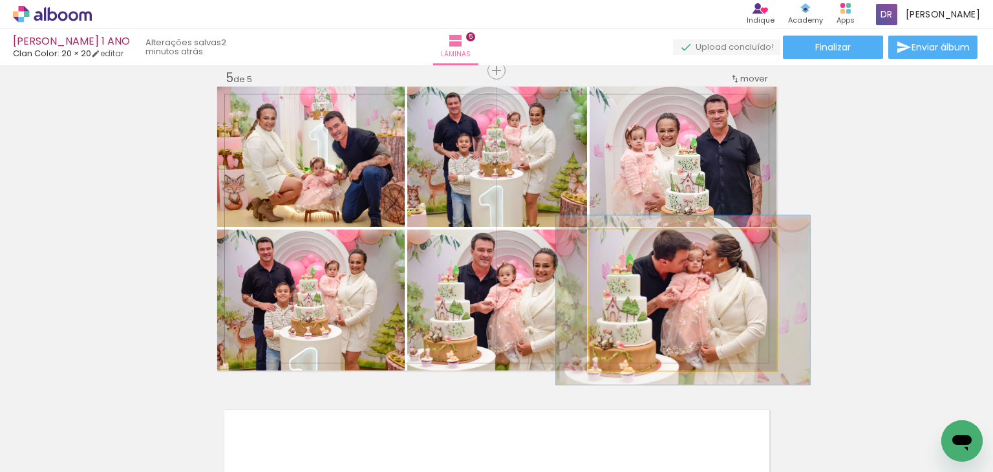
drag, startPoint x: 620, startPoint y: 244, endPoint x: 629, endPoint y: 246, distance: 9.4
type paper-slider "120"
click at [629, 246] on div at bounding box center [628, 243] width 21 height 21
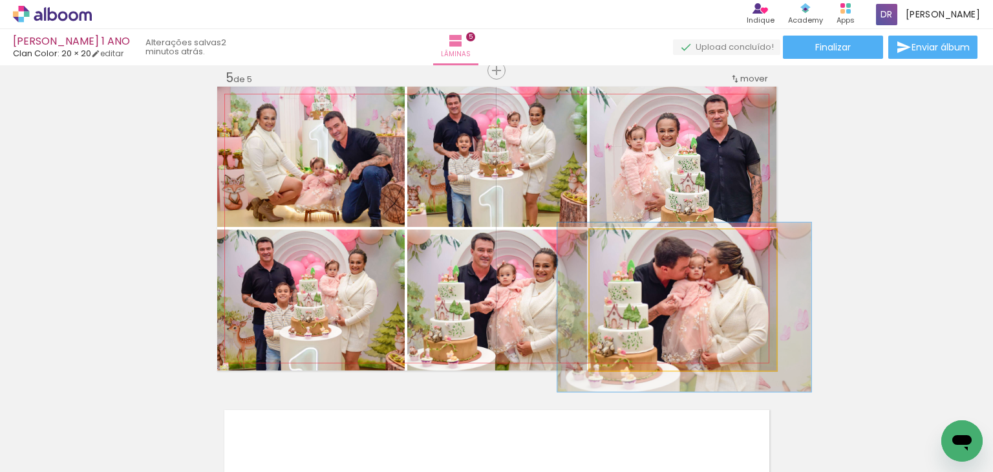
drag, startPoint x: 682, startPoint y: 293, endPoint x: 682, endPoint y: 299, distance: 6.5
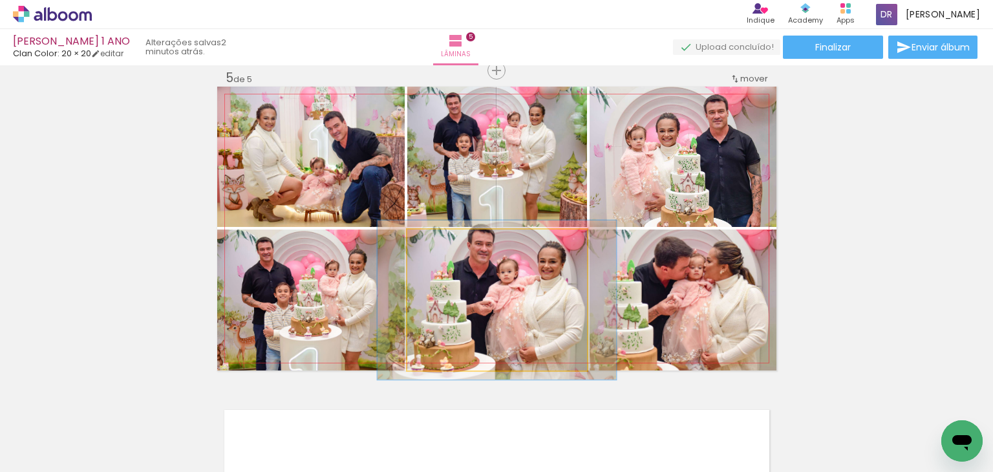
drag, startPoint x: 436, startPoint y: 245, endPoint x: 442, endPoint y: 246, distance: 6.5
type paper-slider "114"
click at [442, 246] on div at bounding box center [442, 243] width 21 height 21
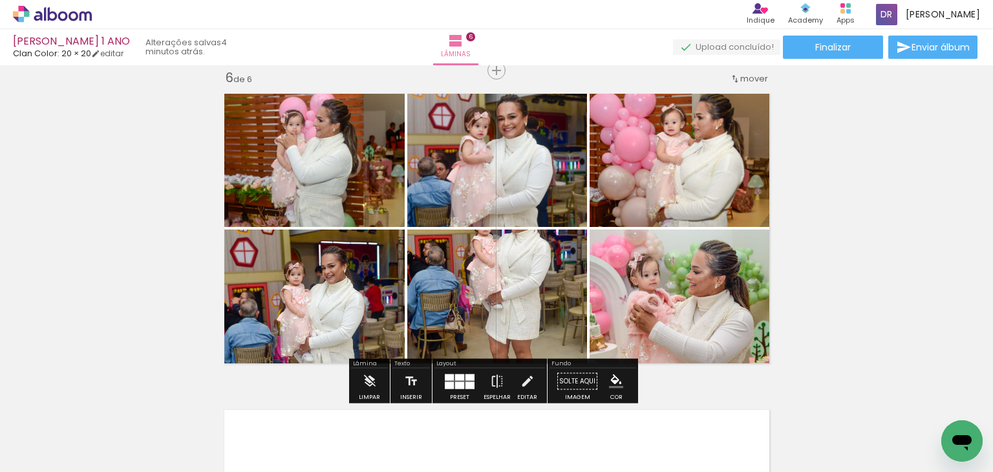
scroll to position [0, 3298]
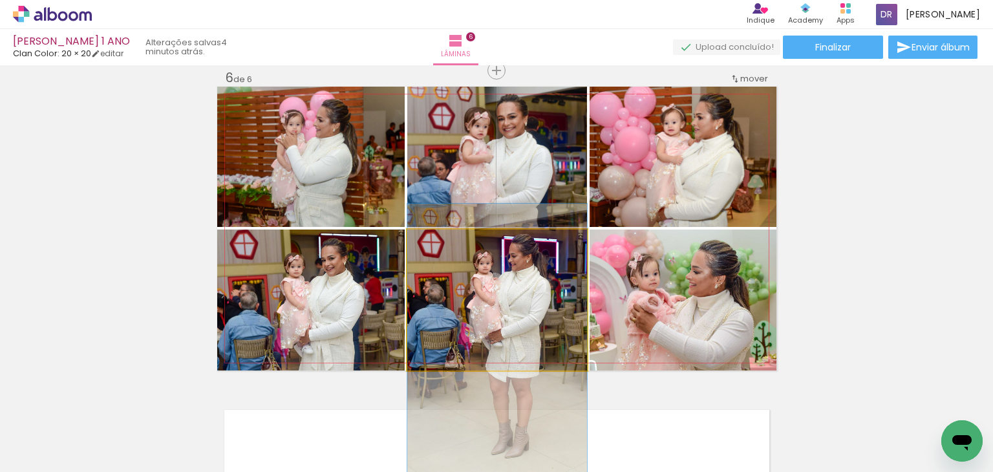
drag, startPoint x: 539, startPoint y: 268, endPoint x: 527, endPoint y: 306, distance: 39.9
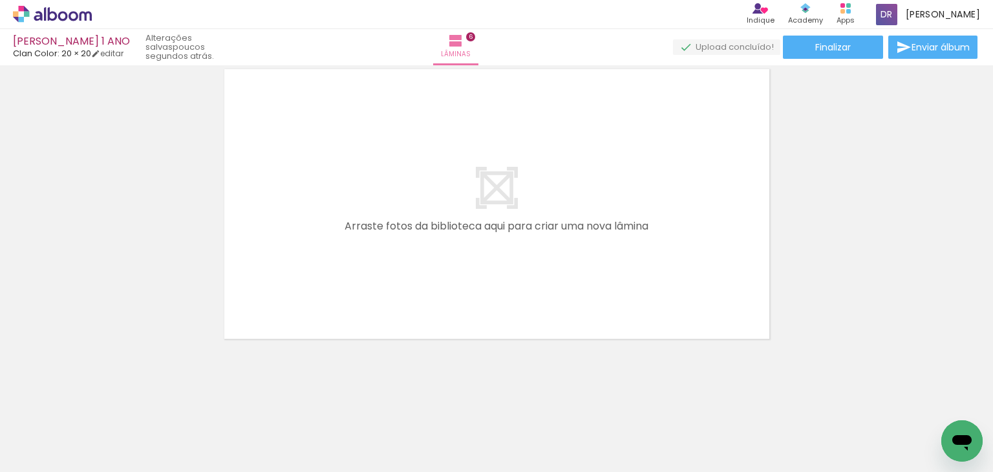
scroll to position [0, 2107]
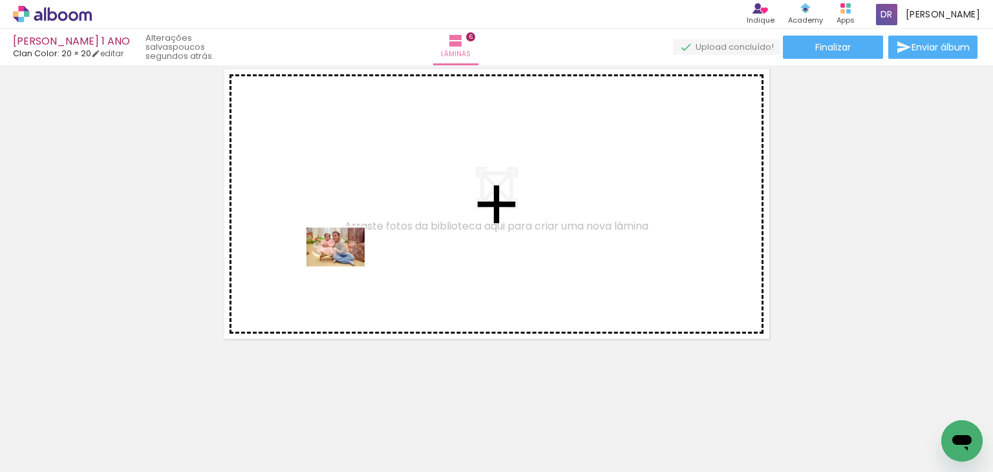
drag, startPoint x: 354, startPoint y: 435, endPoint x: 345, endPoint y: 266, distance: 169.5
click at [345, 266] on quentale-workspace at bounding box center [496, 236] width 993 height 472
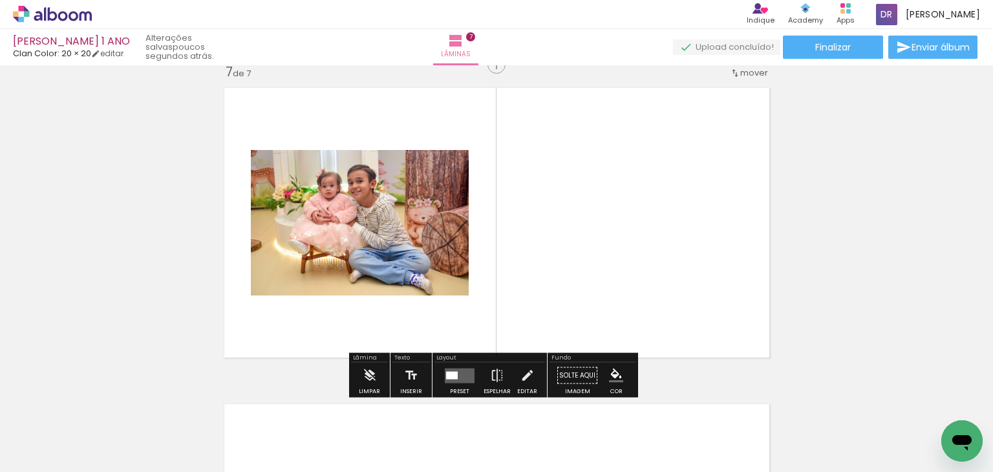
scroll to position [1913, 0]
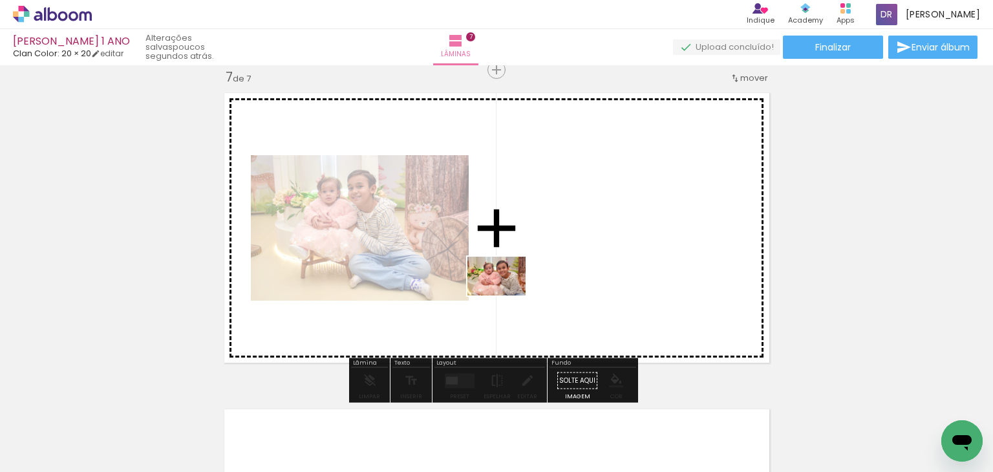
drag, startPoint x: 409, startPoint y: 430, endPoint x: 551, endPoint y: 259, distance: 221.7
click at [551, 259] on quentale-workspace at bounding box center [496, 236] width 993 height 472
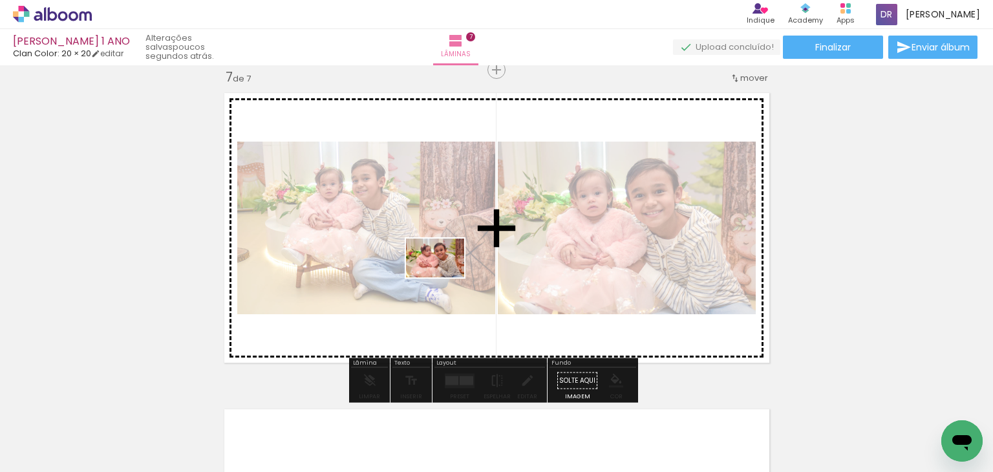
drag, startPoint x: 496, startPoint y: 416, endPoint x: 445, endPoint y: 275, distance: 149.5
click at [445, 275] on quentale-workspace at bounding box center [496, 236] width 993 height 472
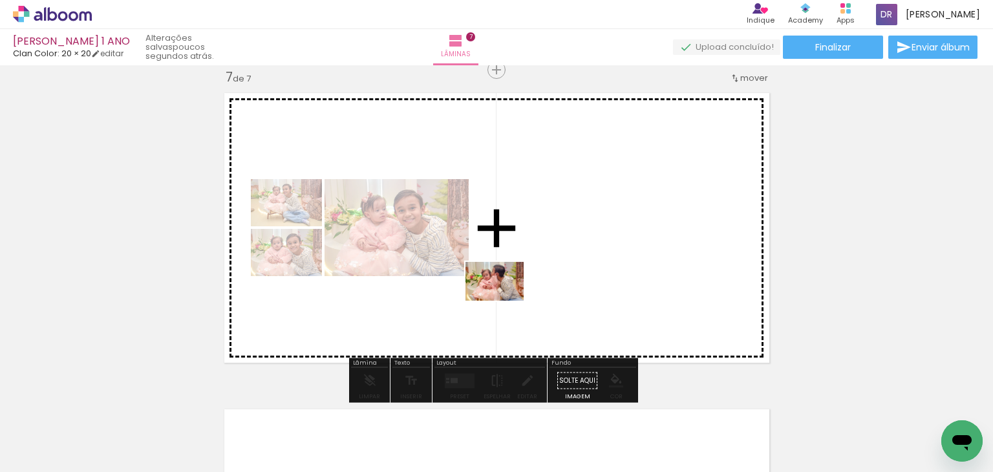
drag, startPoint x: 546, startPoint y: 438, endPoint x: 509, endPoint y: 325, distance: 118.3
click at [491, 283] on quentale-workspace at bounding box center [496, 236] width 993 height 472
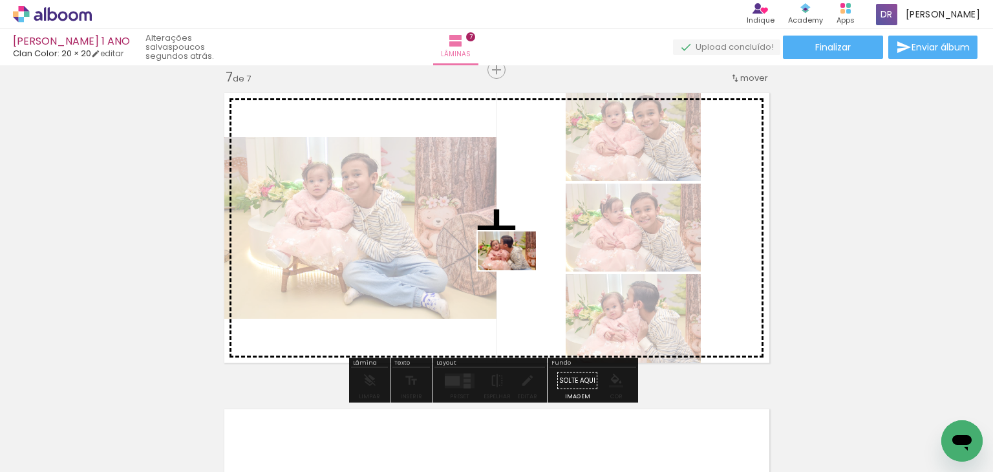
drag, startPoint x: 620, startPoint y: 432, endPoint x: 516, endPoint y: 270, distance: 192.7
click at [516, 270] on quentale-workspace at bounding box center [496, 236] width 993 height 472
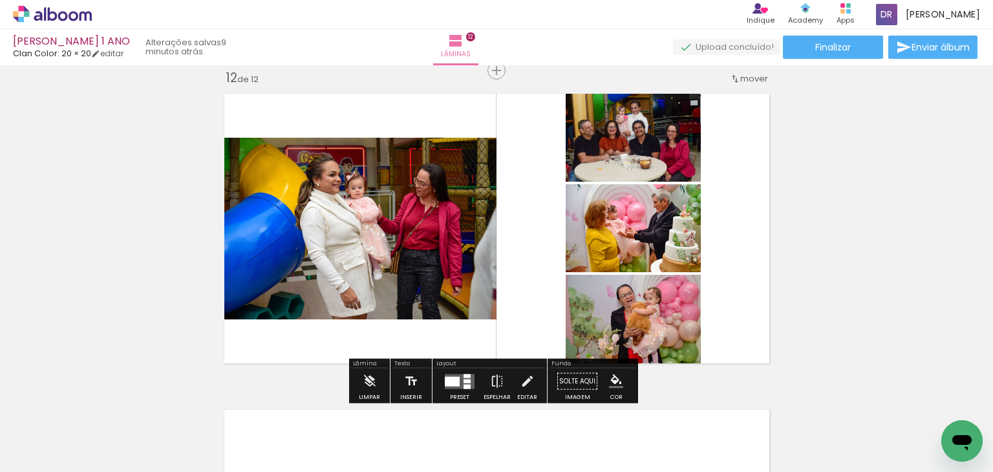
scroll to position [0, 2585]
